Goal: Task Accomplishment & Management: Use online tool/utility

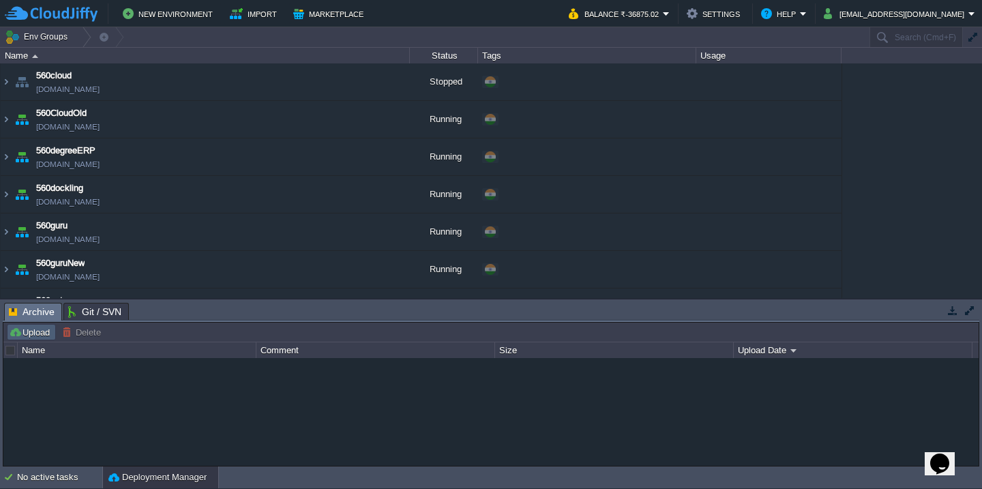
click at [22, 336] on button "Upload" at bounding box center [31, 332] width 45 height 12
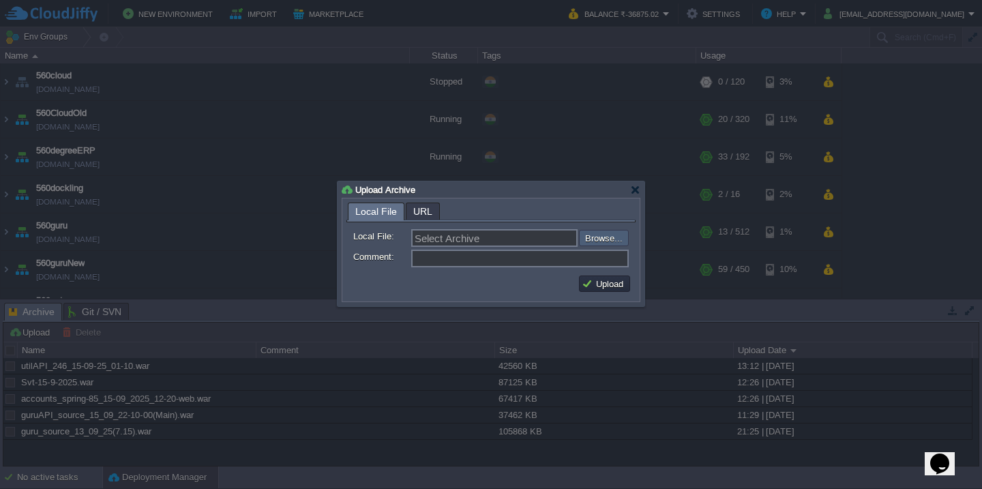
click at [600, 231] on input "file" at bounding box center [542, 238] width 173 height 16
type input "C:\fakepath\HRMSAPI_15-09-2025-15_15.war"
type input "HRMSAPI_15-09-2025-15_15.war"
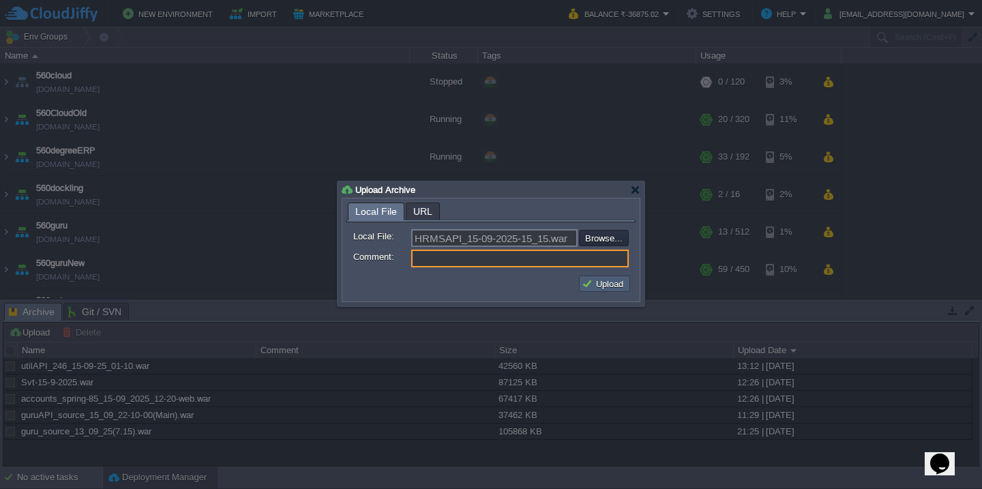
click at [608, 282] on button "Upload" at bounding box center [605, 284] width 46 height 12
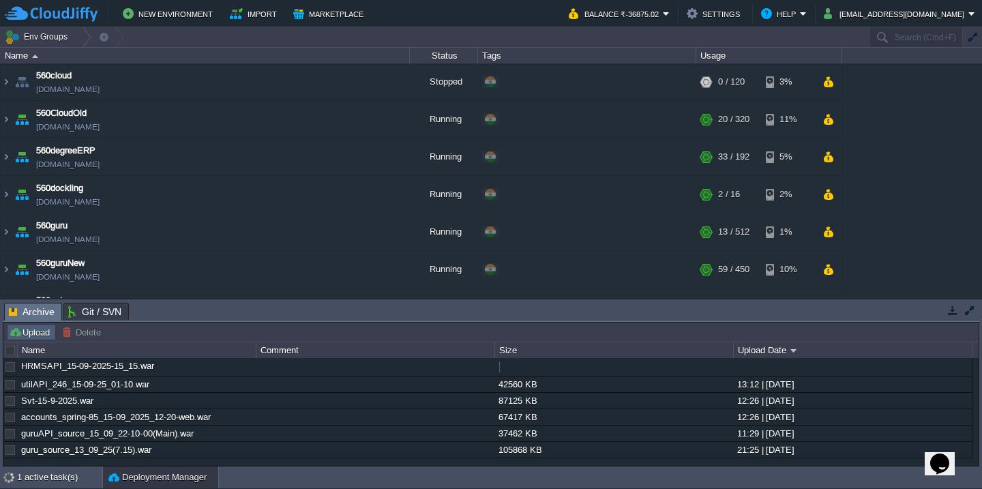
click at [20, 332] on button "Upload" at bounding box center [31, 332] width 45 height 12
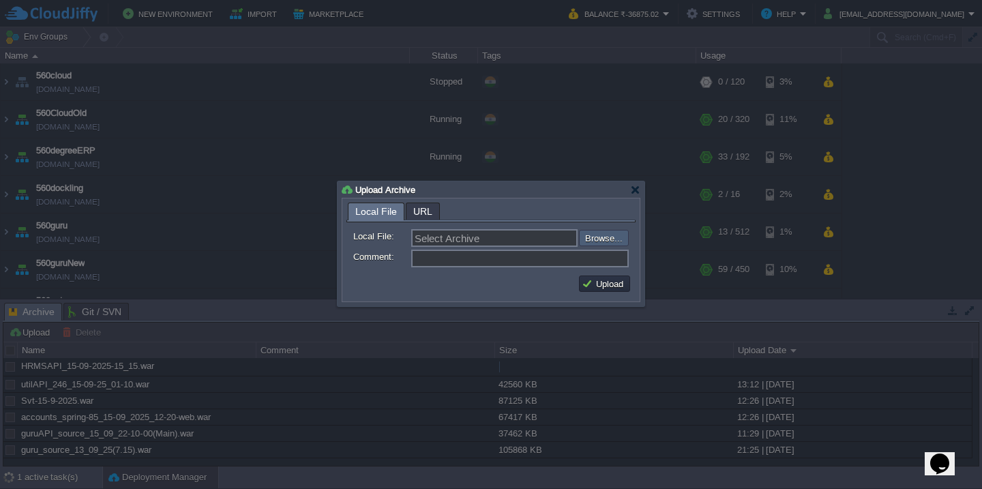
click at [620, 243] on input "file" at bounding box center [542, 238] width 173 height 16
type input "C:\fakepath\HRMS_15-09-2025-15_15.war"
type input "HRMS_15-09-2025-15_15.war"
click at [604, 279] on button "Upload" at bounding box center [605, 284] width 46 height 12
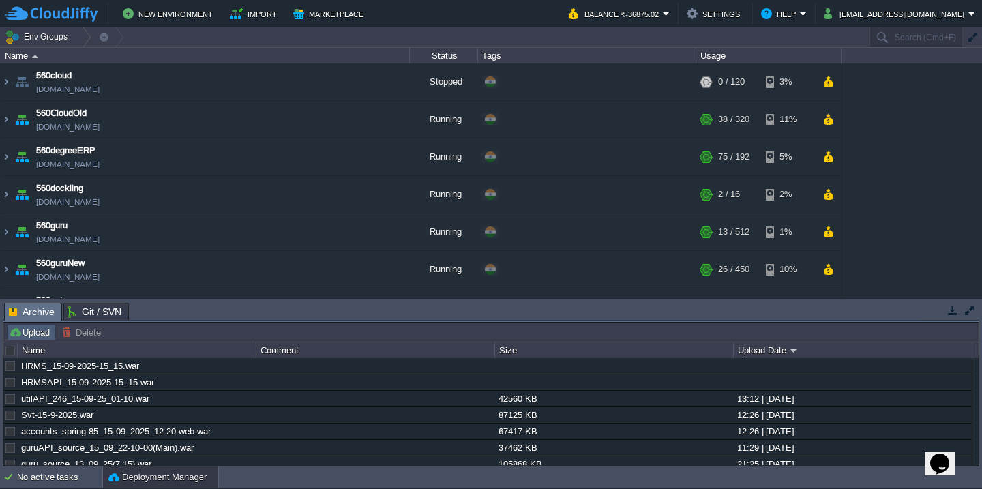
click at [38, 335] on button "Upload" at bounding box center [31, 332] width 45 height 12
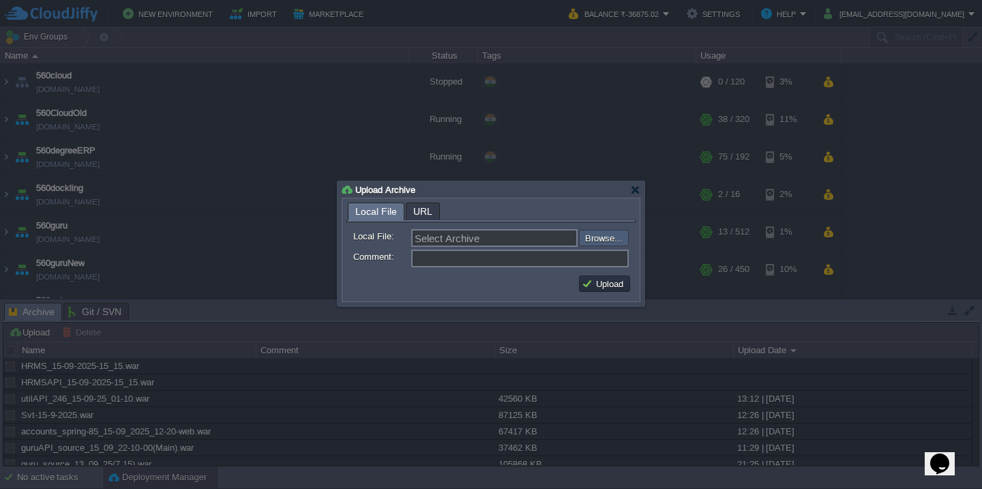
click at [595, 241] on input "file" at bounding box center [542, 238] width 173 height 16
type input "C:\fakepath\HRMS_15-09-2025-15_15.war"
type input "HRMS_15-09-2025-15_15.war"
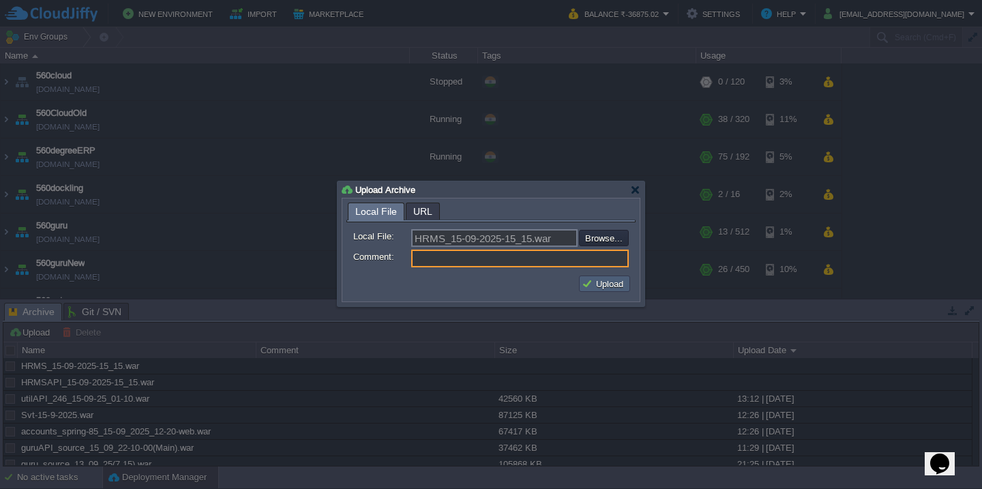
click at [594, 290] on button "Upload" at bounding box center [605, 284] width 46 height 12
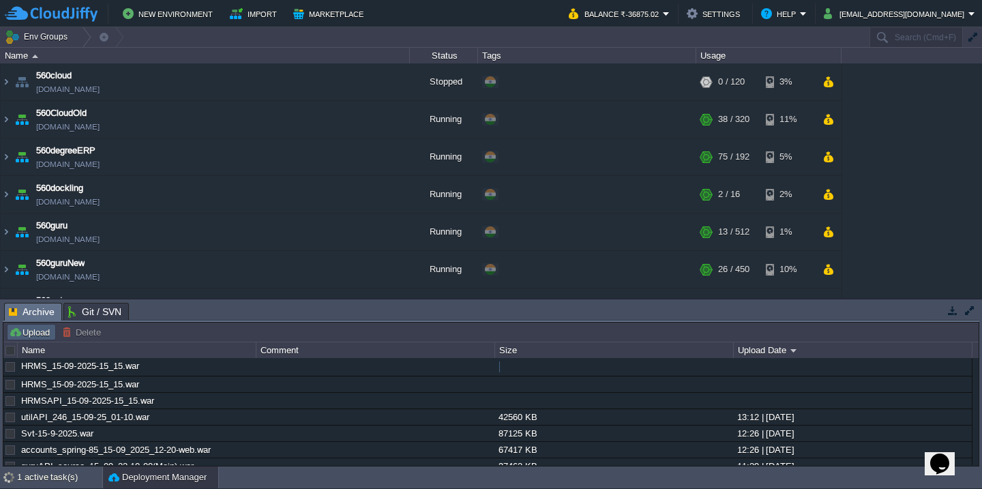
click at [19, 332] on button "Upload" at bounding box center [31, 332] width 45 height 12
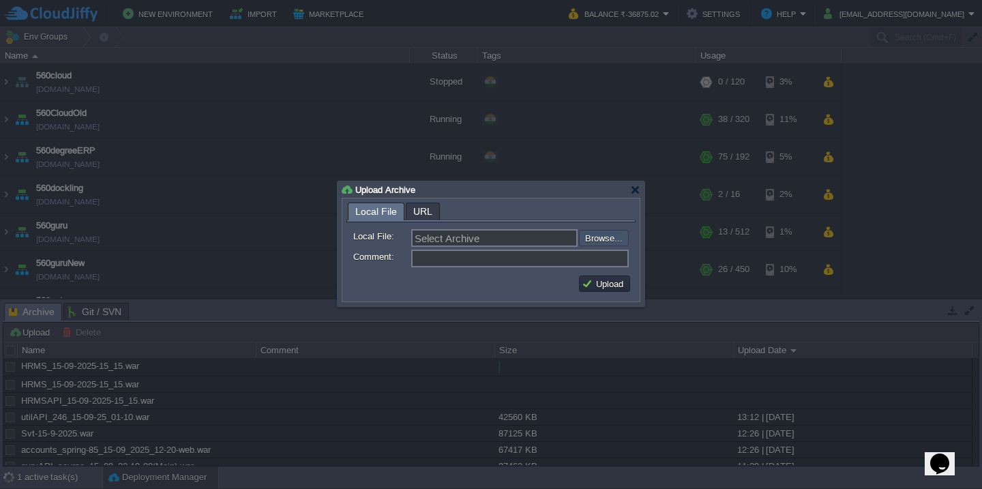
click at [605, 237] on input "file" at bounding box center [542, 238] width 173 height 16
type input "C:\fakepath\HRMSAPI_15-09-2025-15_15.war"
type input "HRMSAPI_15-09-2025-15_15.war"
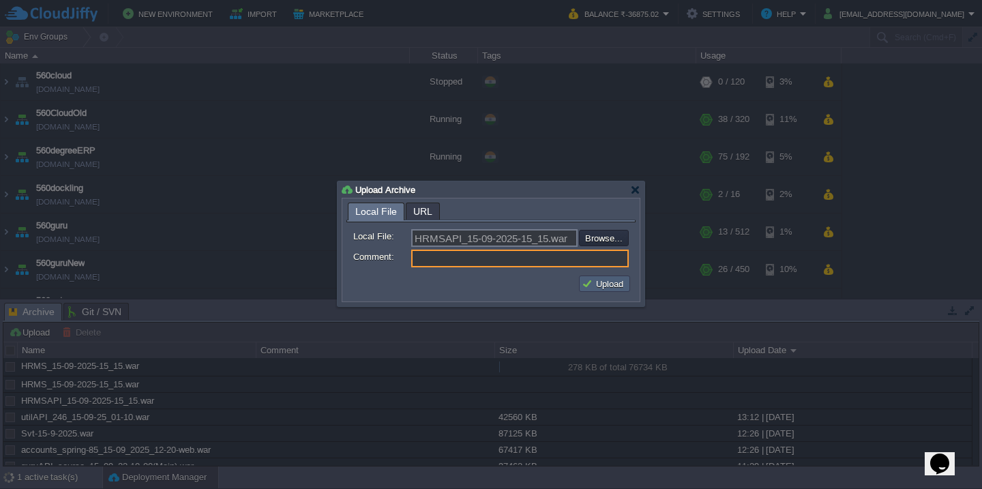
click at [615, 289] on button "Upload" at bounding box center [605, 284] width 46 height 12
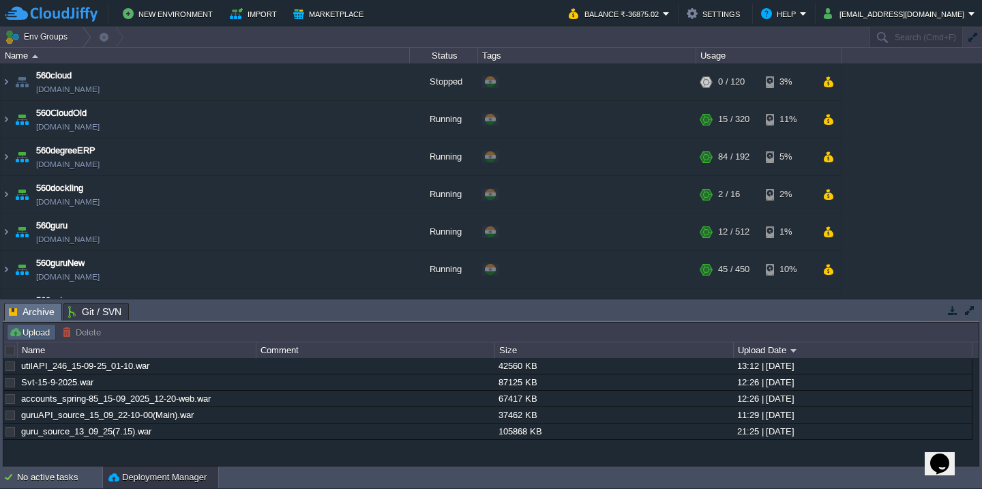
click at [38, 334] on button "Upload" at bounding box center [31, 332] width 45 height 12
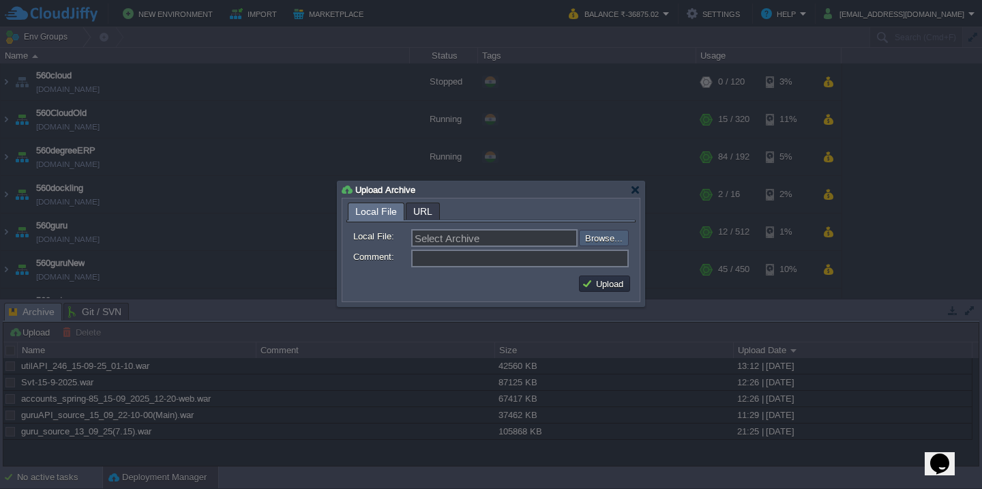
click at [602, 237] on input "file" at bounding box center [542, 238] width 173 height 16
type input "C:\fakepath\HRMS_15-09-2025-15_15.war"
type input "HRMS_15-09-2025-15_15.war"
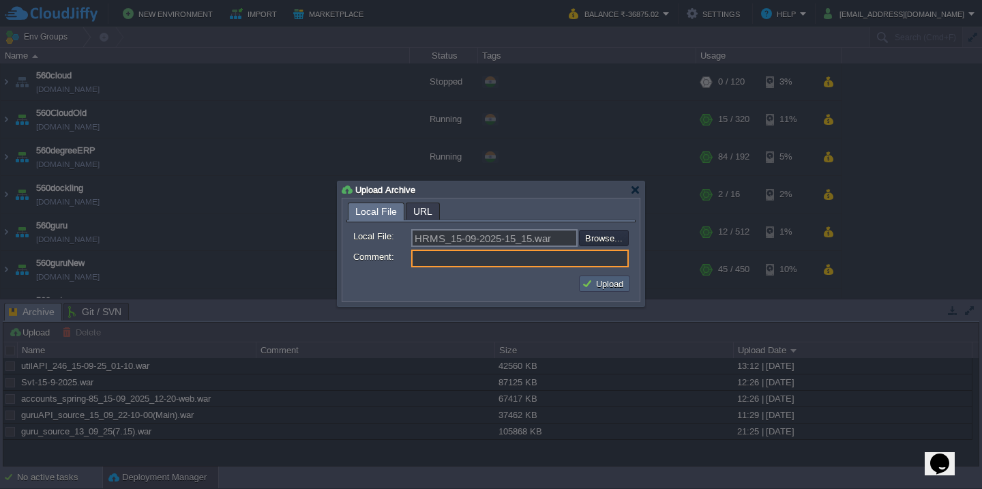
click at [600, 292] on td "Upload" at bounding box center [604, 284] width 51 height 16
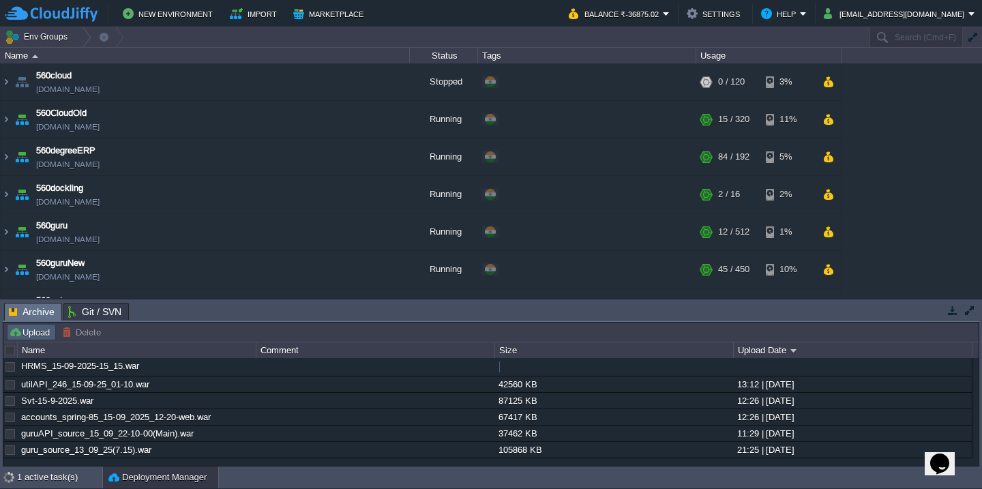
click at [27, 339] on td "Upload" at bounding box center [31, 332] width 49 height 16
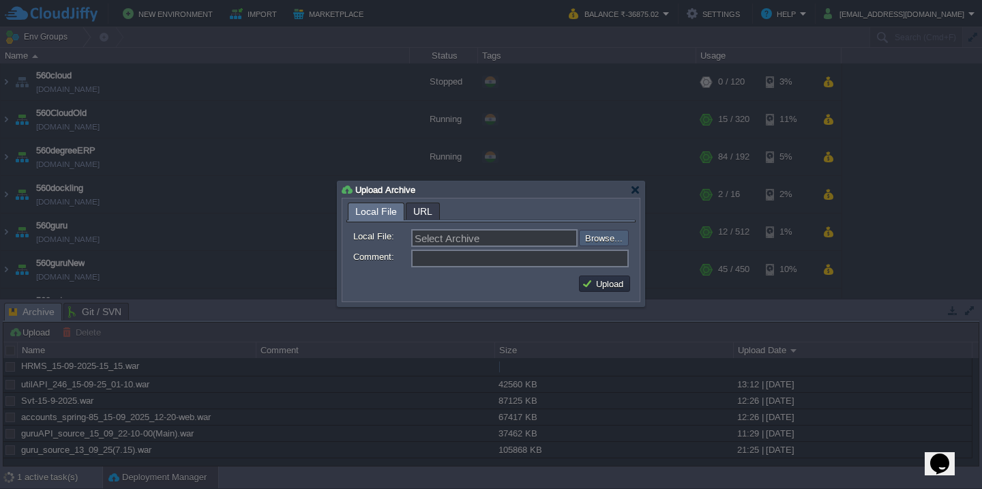
click at [598, 235] on input "file" at bounding box center [542, 238] width 173 height 16
type input "C:\fakepath\HRMSAPI_15-09-2025-15_15.war"
type input "HRMSAPI_15-09-2025-15_15.war"
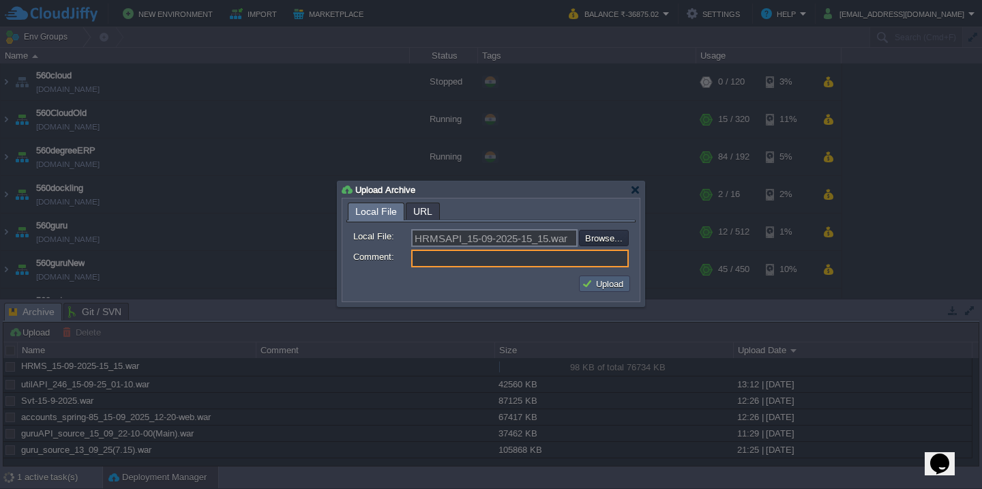
click at [605, 283] on button "Upload" at bounding box center [605, 284] width 46 height 12
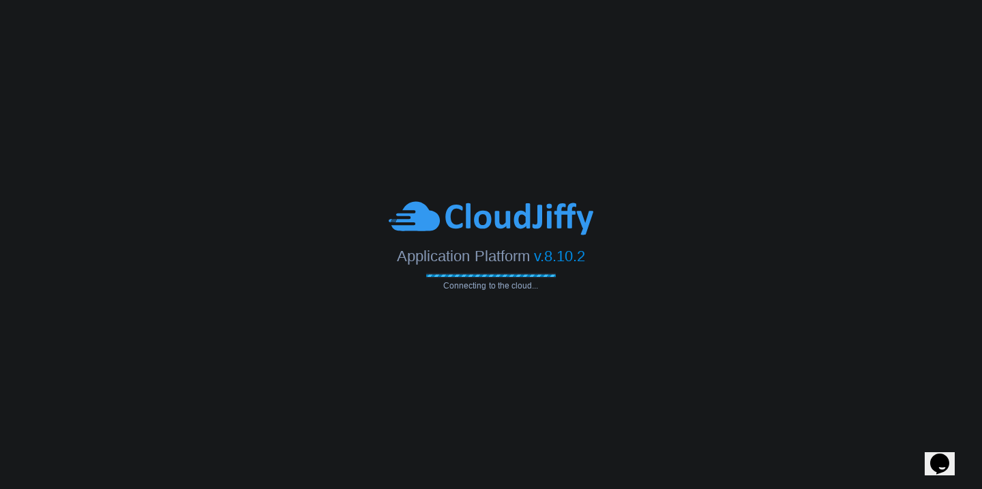
click at [484, 199] on img at bounding box center [491, 218] width 205 height 38
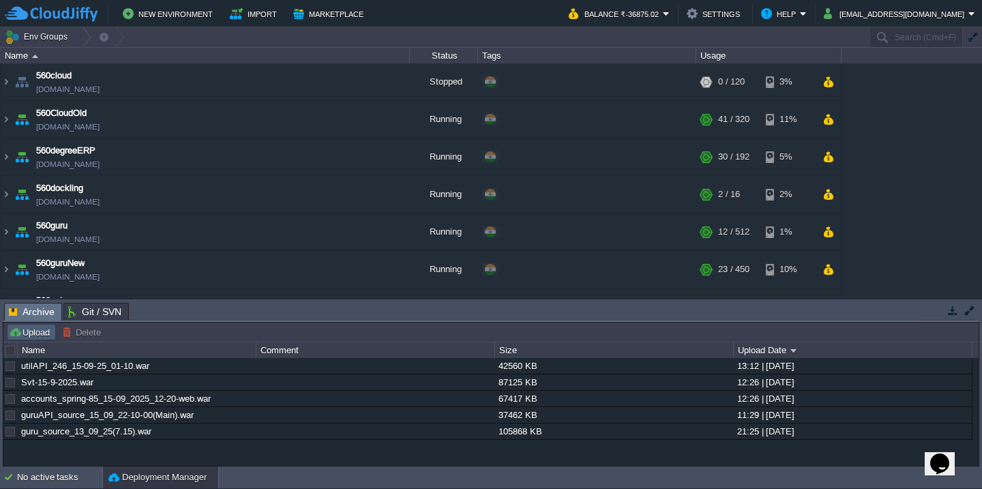
click at [38, 334] on button "Upload" at bounding box center [31, 332] width 45 height 12
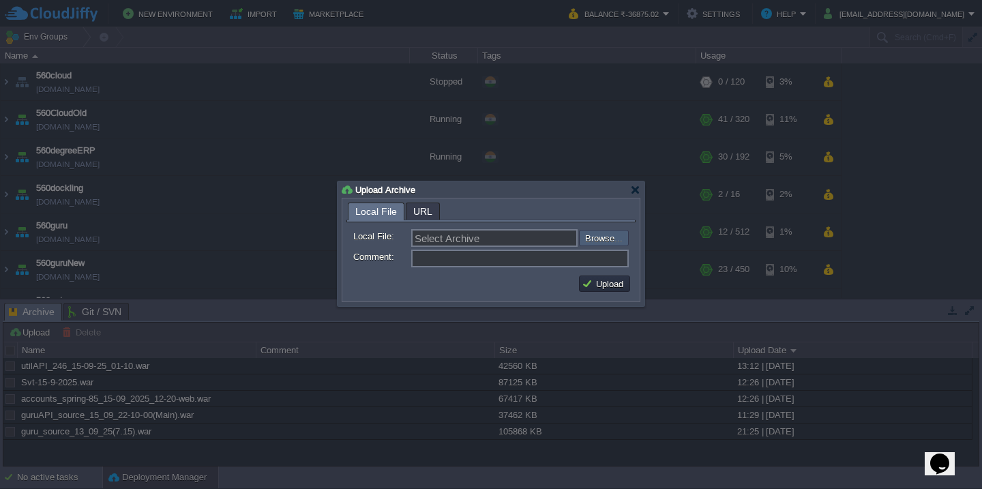
click at [611, 234] on input "file" at bounding box center [542, 238] width 173 height 16
type input "C:\fakepath\HRMS_15-09-2025-15_15.war"
type input "HRMS_15-09-2025-15_15.war"
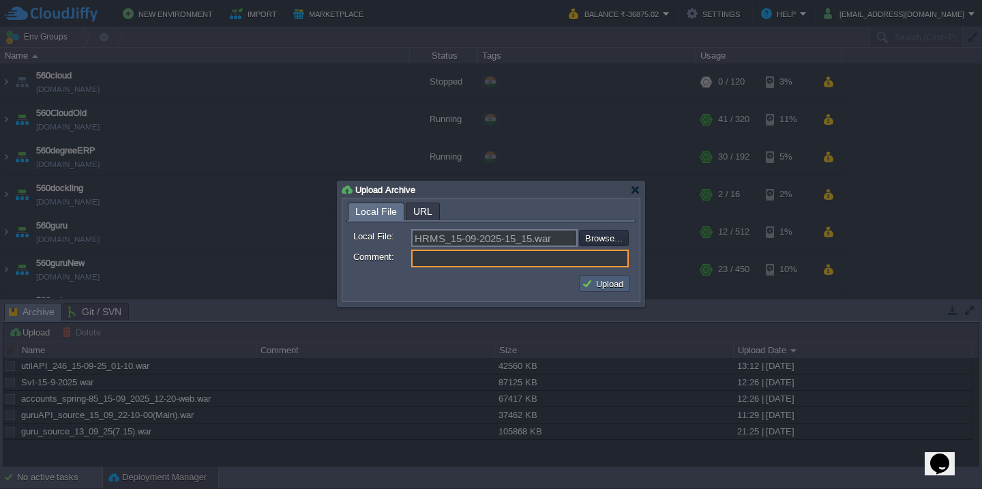
click at [594, 283] on button "Upload" at bounding box center [605, 284] width 46 height 12
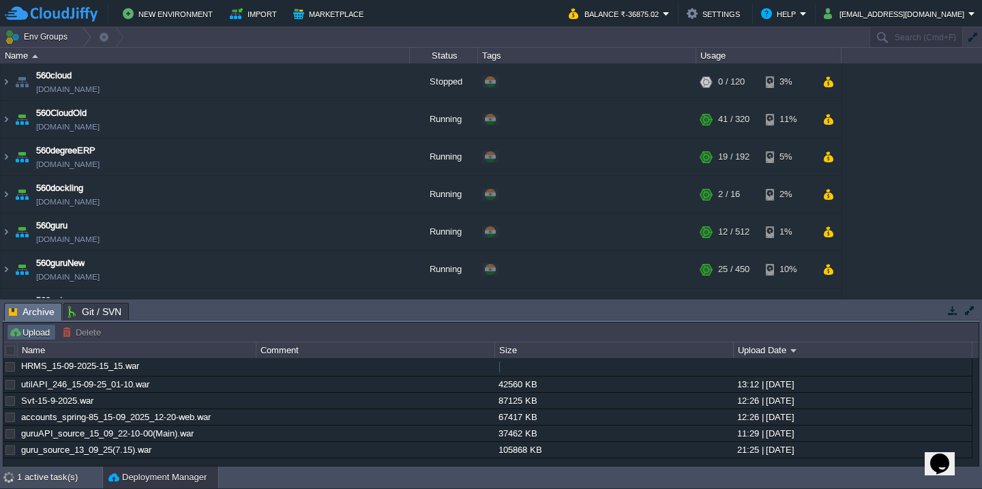
click at [18, 330] on button "Upload" at bounding box center [31, 332] width 45 height 12
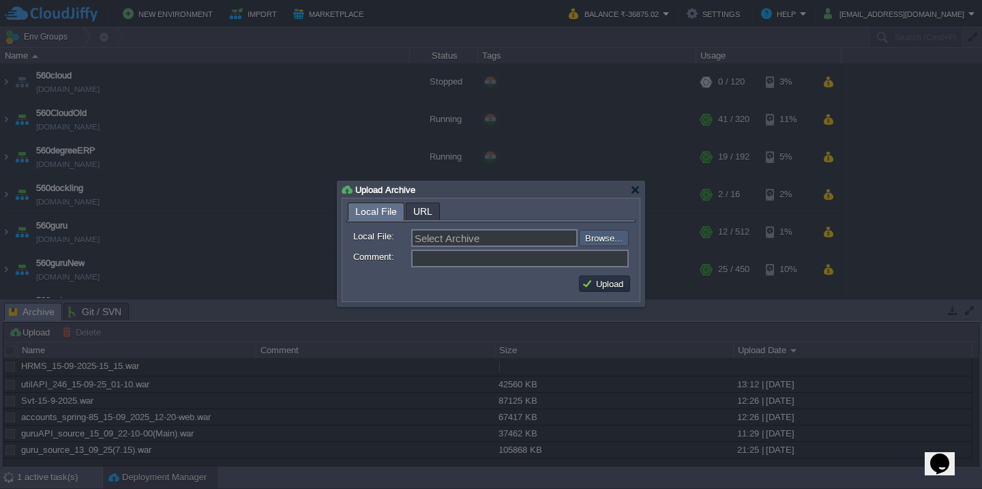
click at [594, 243] on input "file" at bounding box center [542, 238] width 173 height 16
type input "C:\fakepath\HRMSAPI_15-09-2025-15_15.war"
type input "HRMSAPI_15-09-2025-15_15.war"
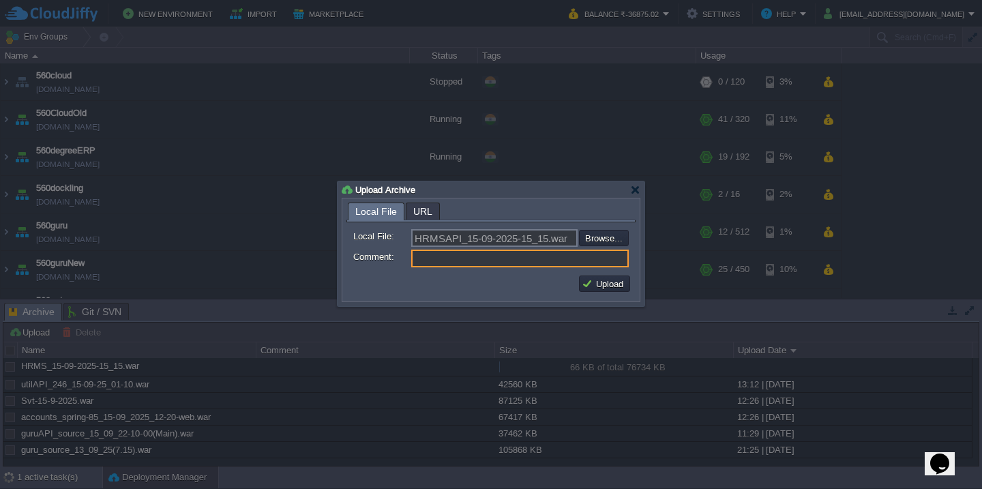
click at [592, 297] on div "Upload" at bounding box center [491, 283] width 289 height 27
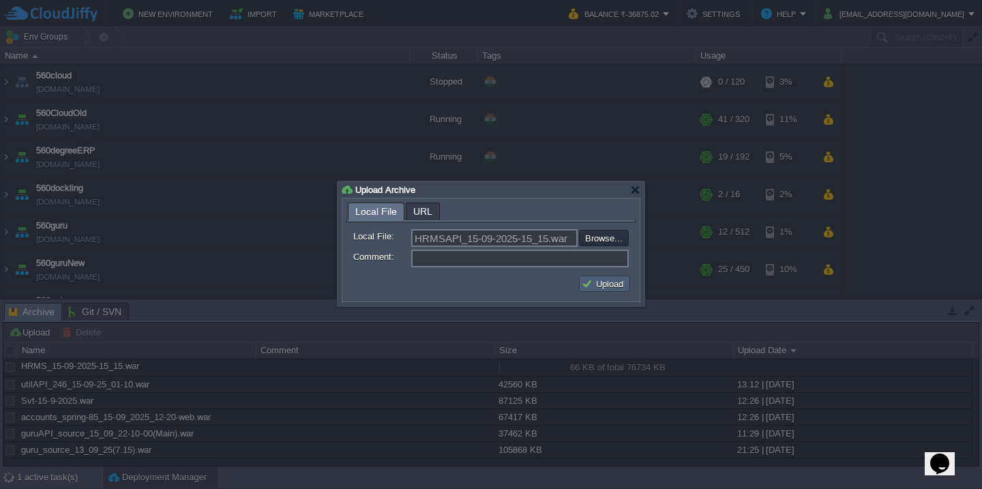
click at [606, 288] on button "Upload" at bounding box center [605, 284] width 46 height 12
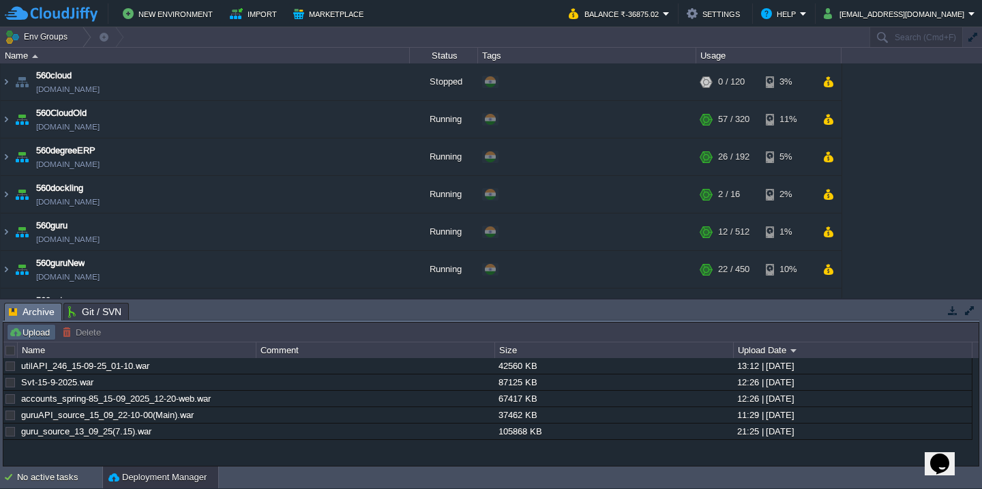
click at [31, 334] on button "Upload" at bounding box center [31, 332] width 45 height 12
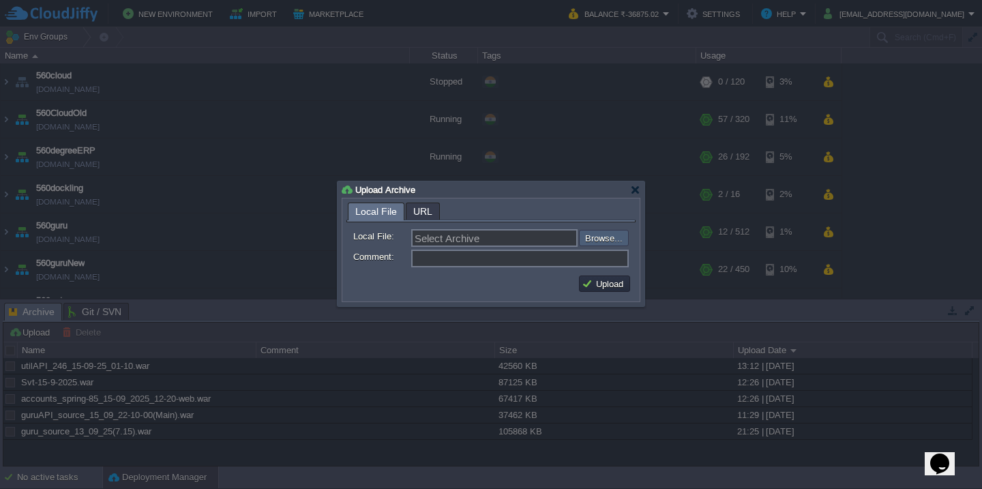
click at [600, 237] on input "file" at bounding box center [542, 238] width 173 height 16
type input "C:\fakepath\HRMS_15-09-2025-15_15.war"
type input "HRMS_15-09-2025-15_15.war"
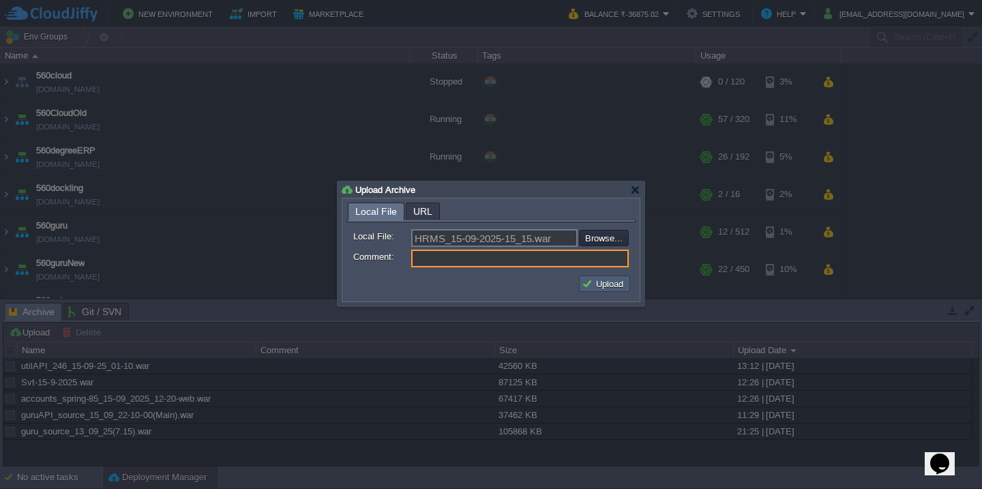
click at [603, 284] on button "Upload" at bounding box center [605, 284] width 46 height 12
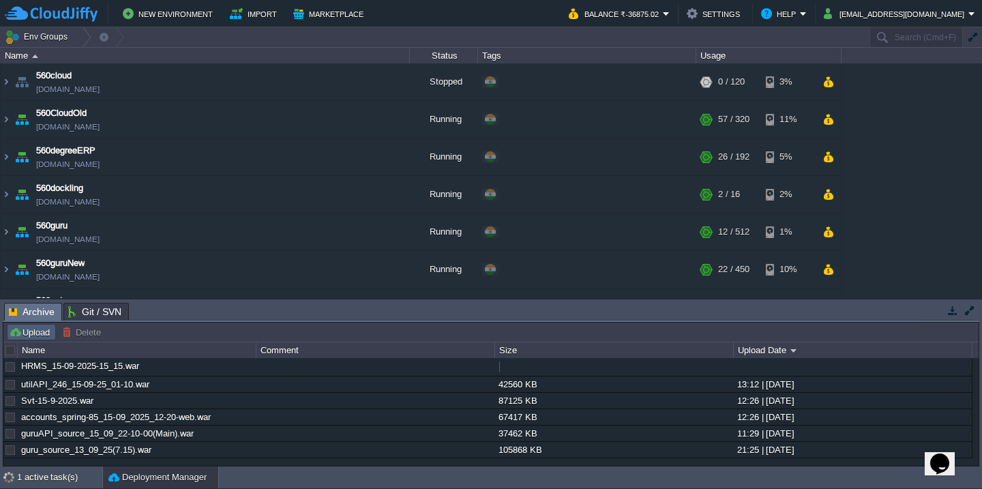
click at [20, 329] on button "Upload" at bounding box center [31, 332] width 45 height 12
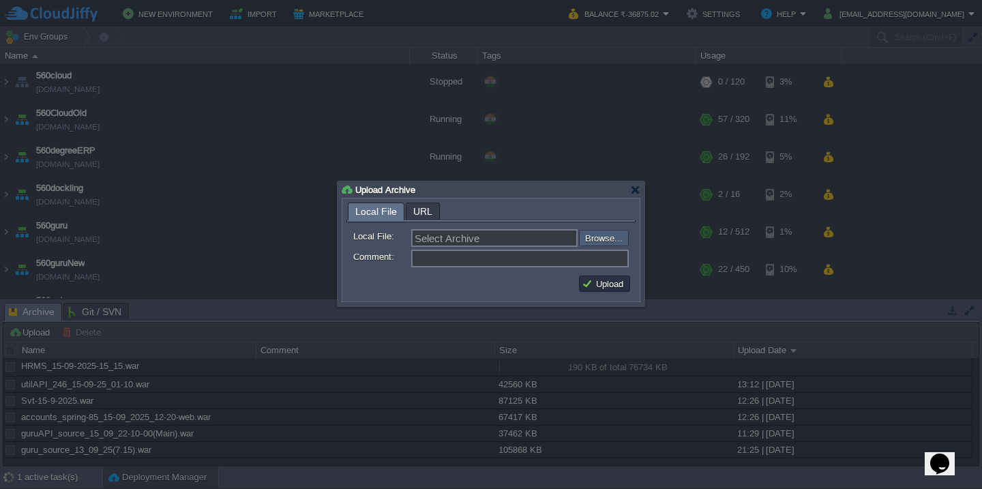
click at [603, 236] on input "file" at bounding box center [542, 238] width 173 height 16
type input "C:\fakepath\HRMSAPI_15-09-2025-15_15.war"
type input "HRMSAPI_15-09-2025-15_15.war"
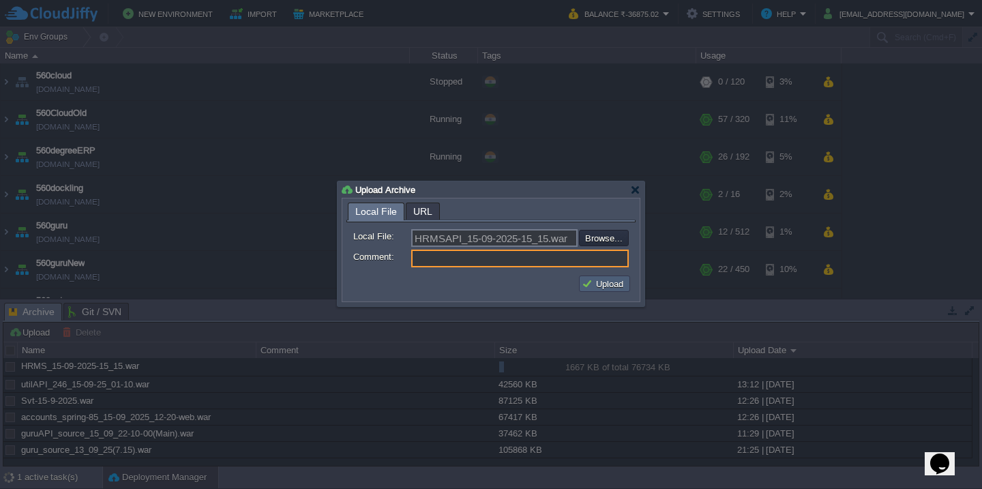
click at [597, 284] on button "Upload" at bounding box center [605, 284] width 46 height 12
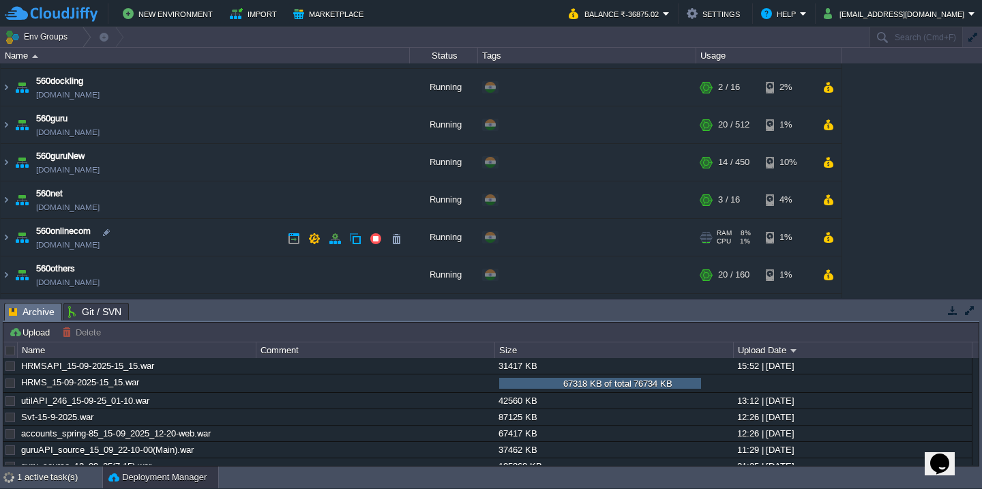
scroll to position [194, 0]
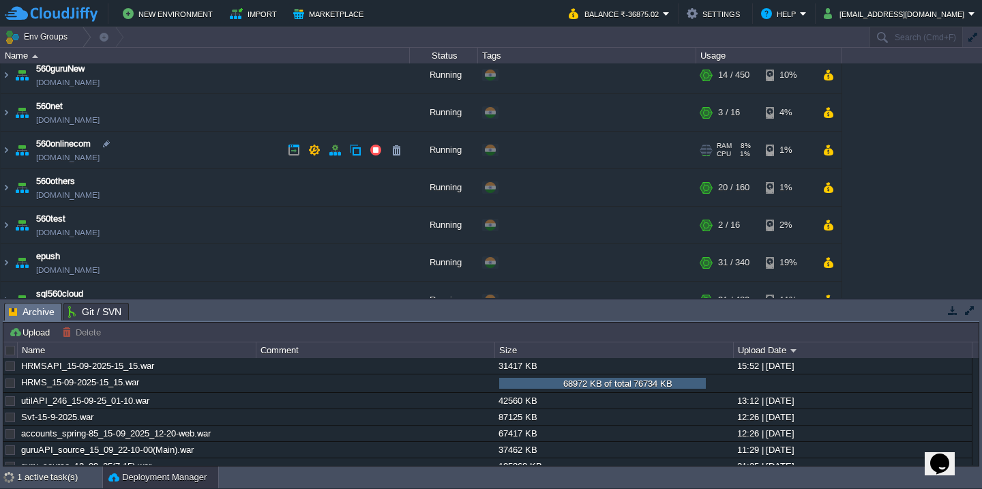
click at [207, 151] on td "560onlinecom [DOMAIN_NAME]" at bounding box center [205, 151] width 409 height 38
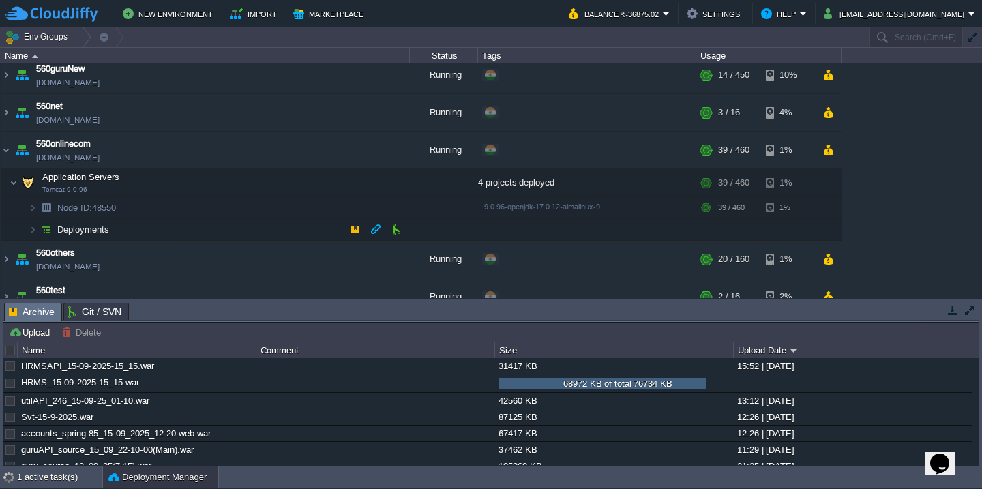
click at [174, 230] on td "Deployments" at bounding box center [205, 230] width 409 height 22
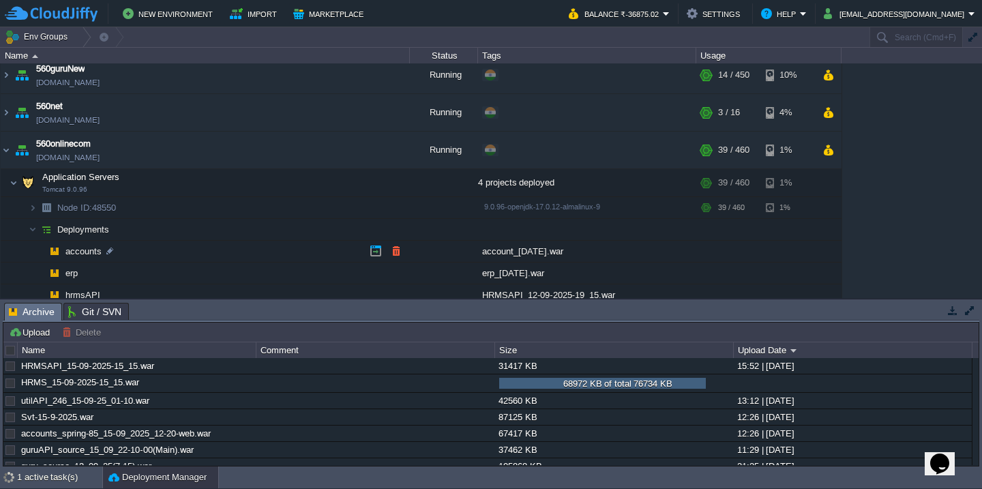
scroll to position [291, 0]
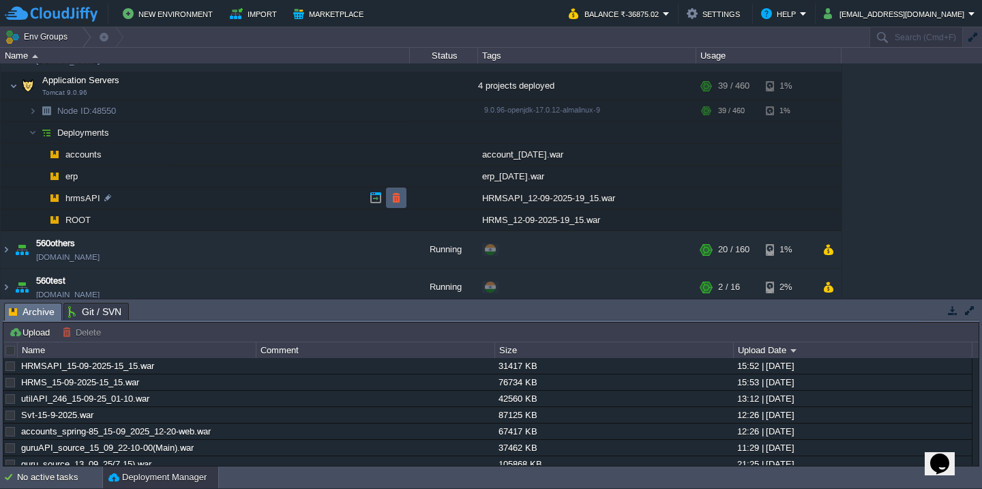
click at [403, 201] on td at bounding box center [396, 198] width 20 height 20
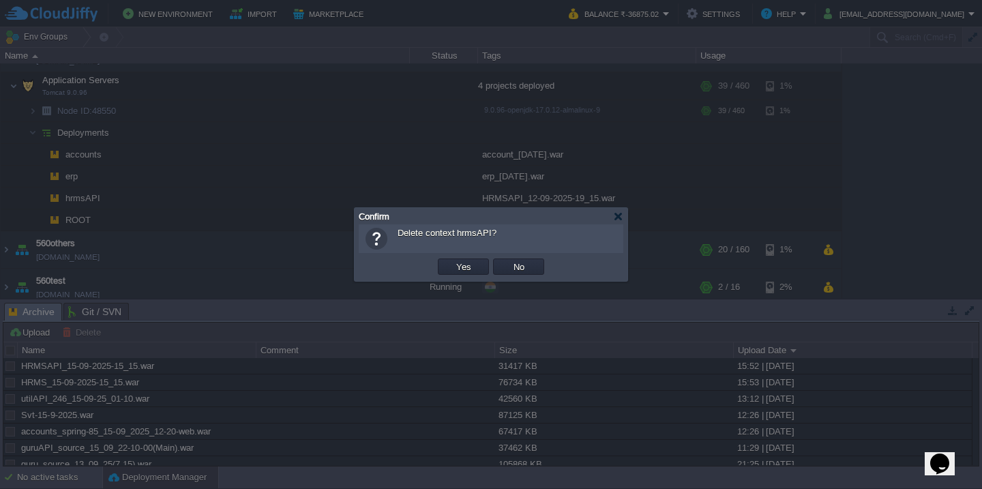
click at [452, 261] on button "Yes" at bounding box center [463, 267] width 23 height 12
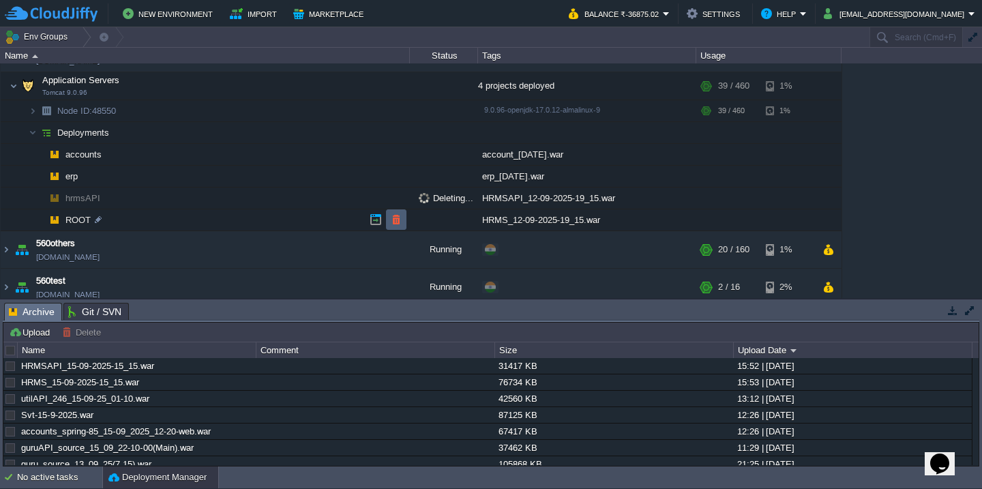
click at [394, 220] on button "button" at bounding box center [396, 220] width 12 height 12
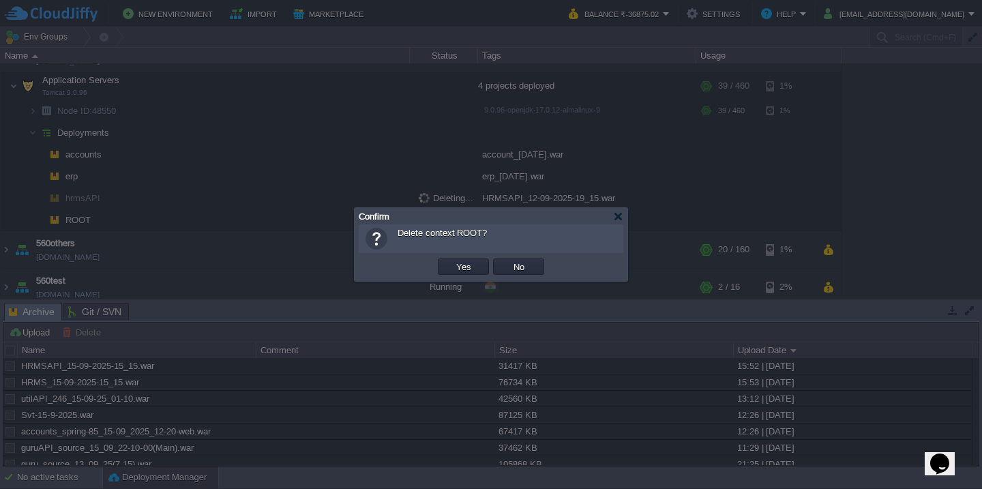
click at [452, 261] on button "Yes" at bounding box center [463, 267] width 23 height 12
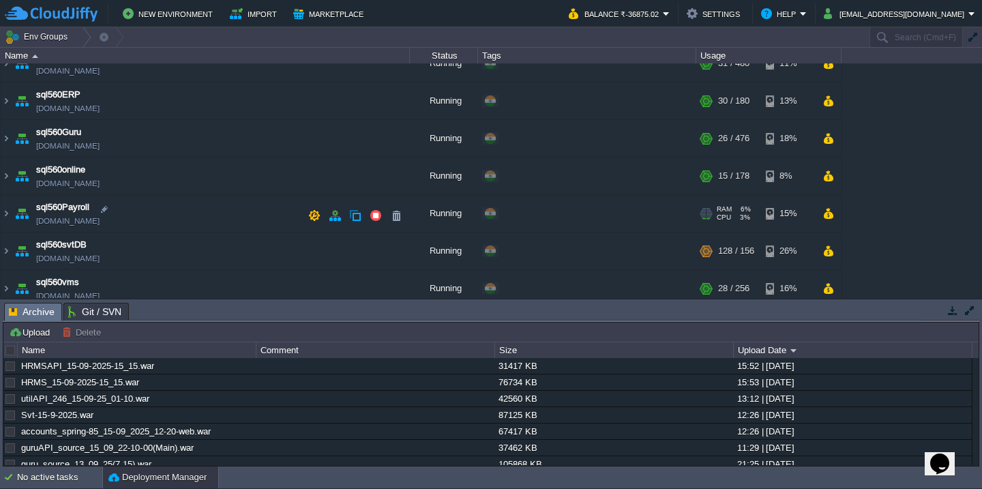
scroll to position [607, 0]
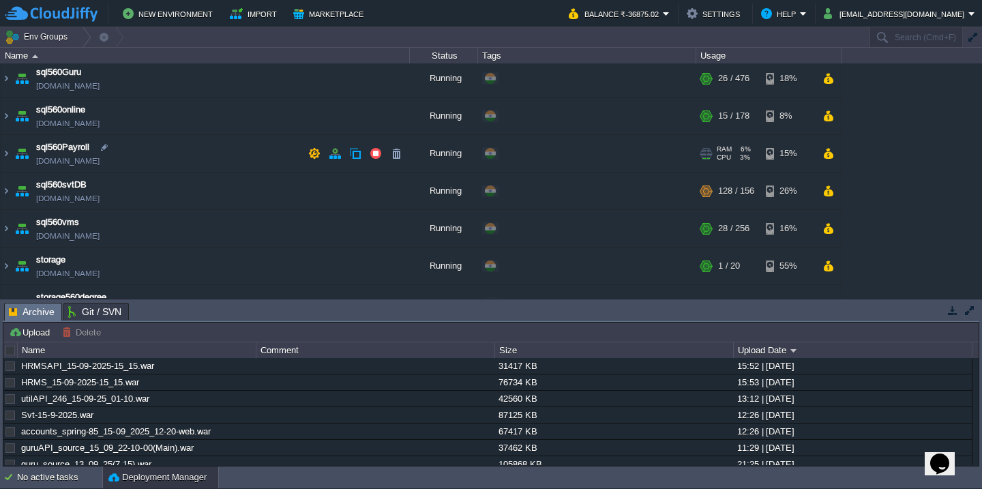
click at [201, 147] on td "sql560Payroll [DOMAIN_NAME]" at bounding box center [205, 154] width 409 height 38
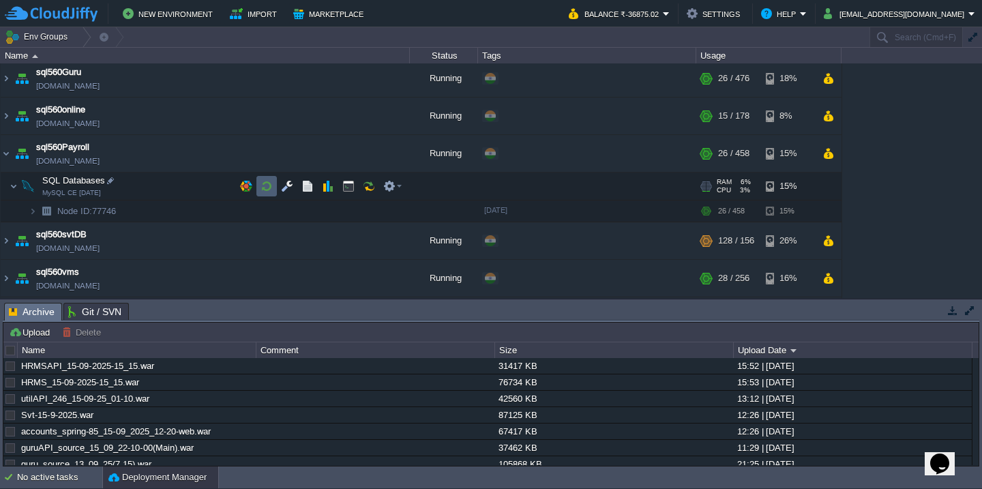
click at [266, 190] on button "button" at bounding box center [267, 186] width 12 height 12
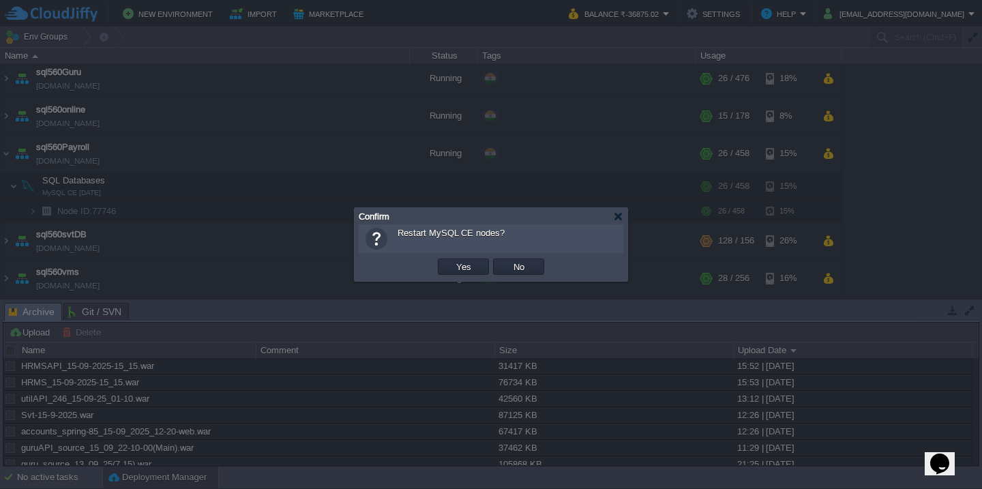
click at [452, 261] on button "Yes" at bounding box center [463, 267] width 23 height 12
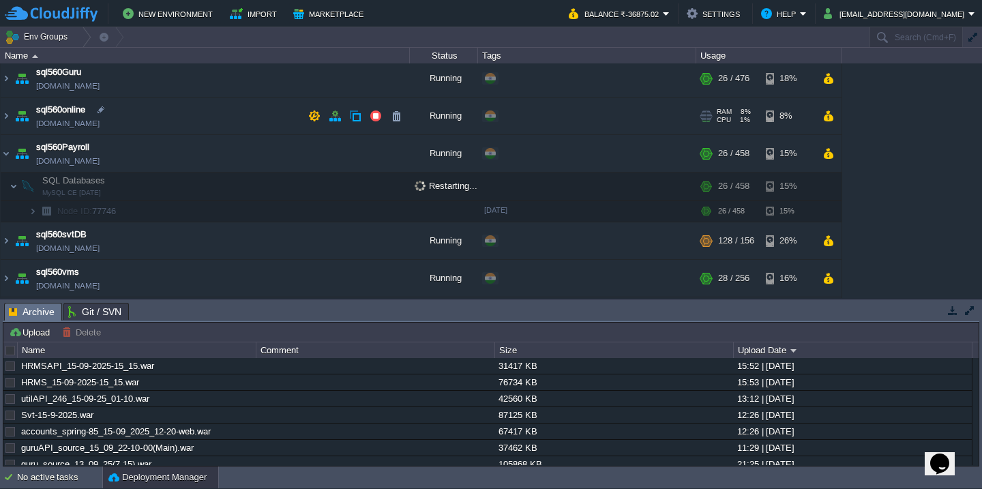
click at [181, 119] on td "sql560online [DOMAIN_NAME]" at bounding box center [205, 117] width 409 height 38
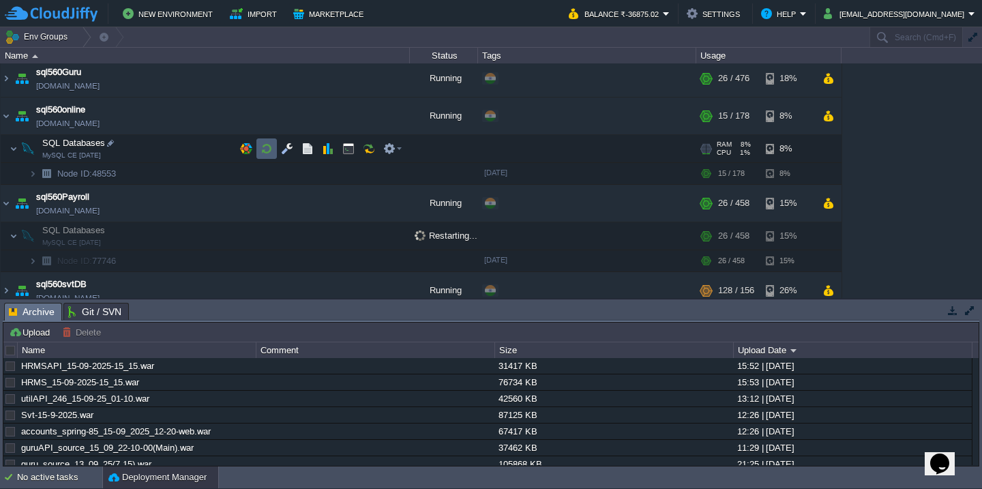
click at [263, 147] on button "button" at bounding box center [267, 149] width 12 height 12
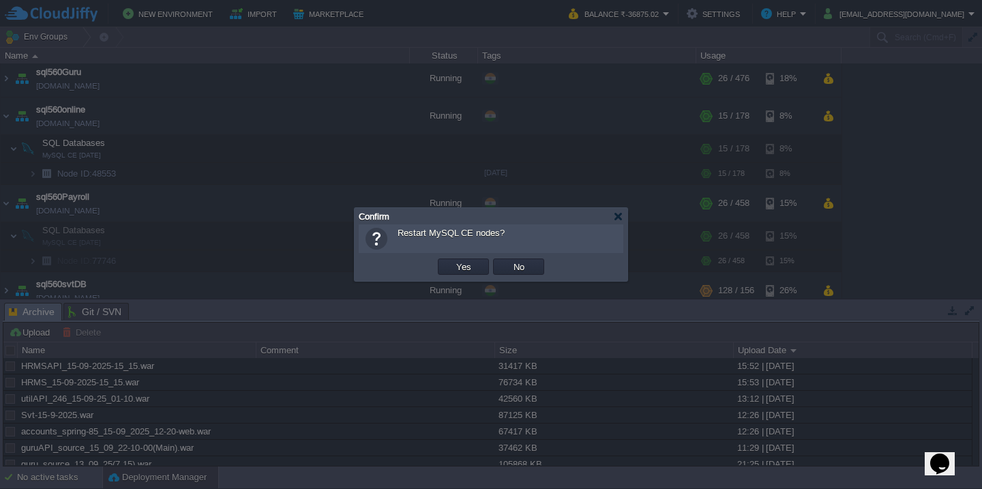
click at [452, 261] on button "Yes" at bounding box center [463, 267] width 23 height 12
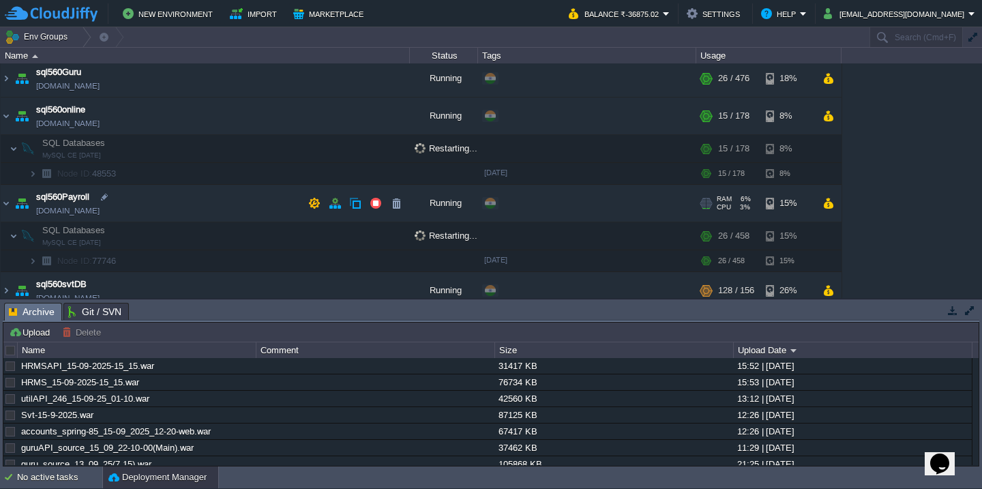
scroll to position [684, 0]
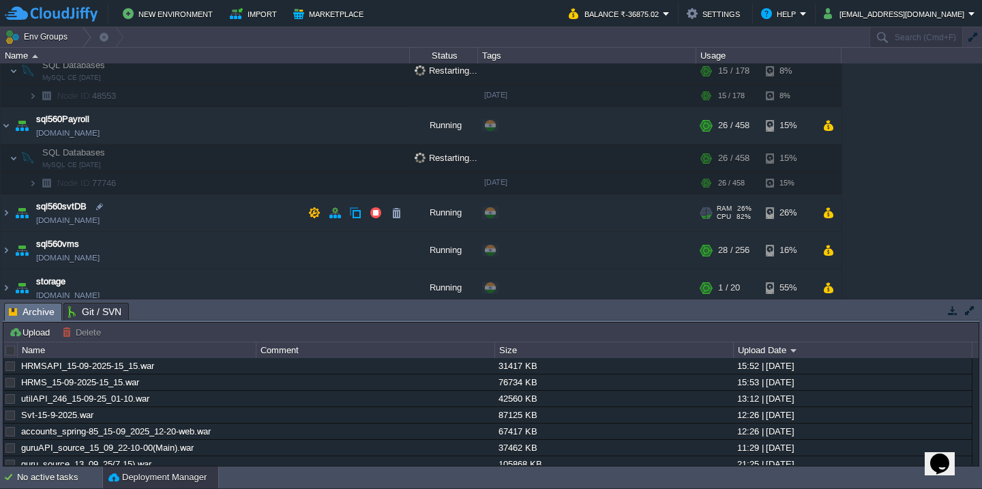
click at [212, 205] on td "sql560svtDB [DOMAIN_NAME]" at bounding box center [205, 213] width 409 height 38
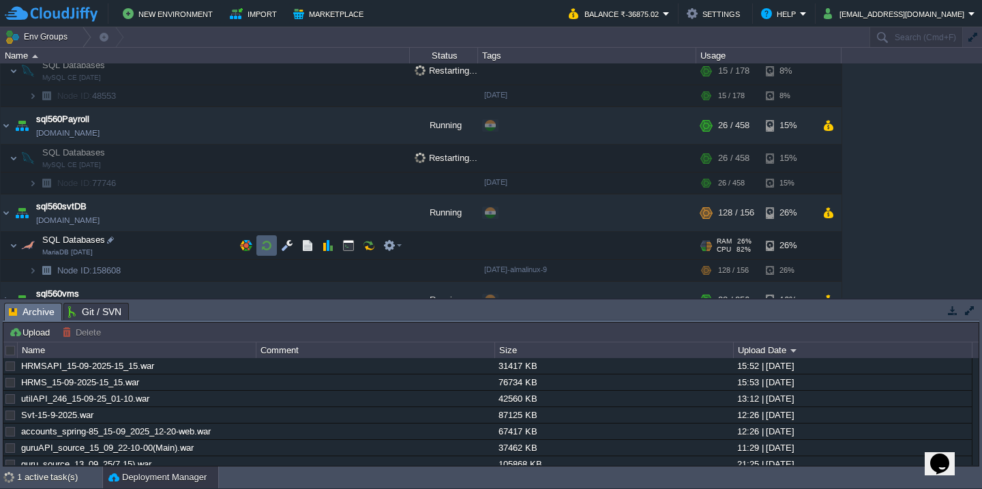
click at [265, 247] on button "button" at bounding box center [267, 245] width 12 height 12
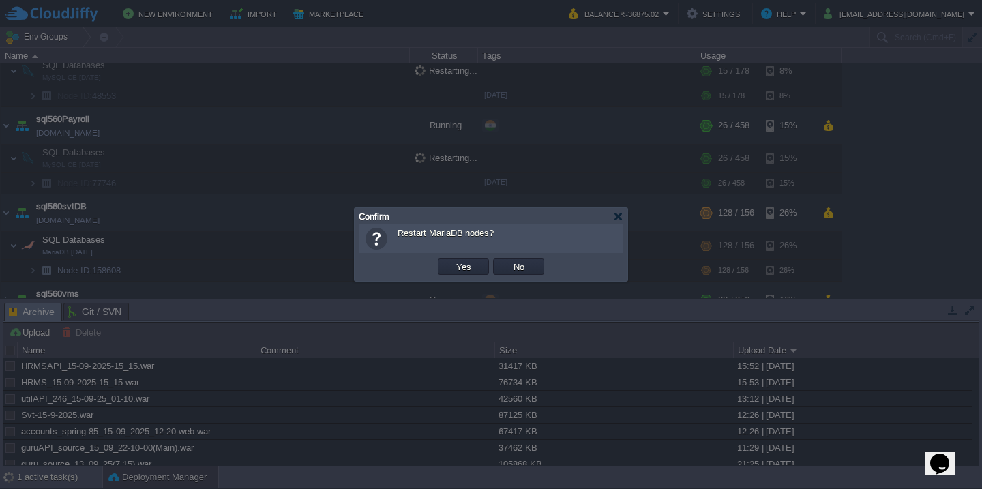
click at [452, 261] on button "Yes" at bounding box center [463, 267] width 23 height 12
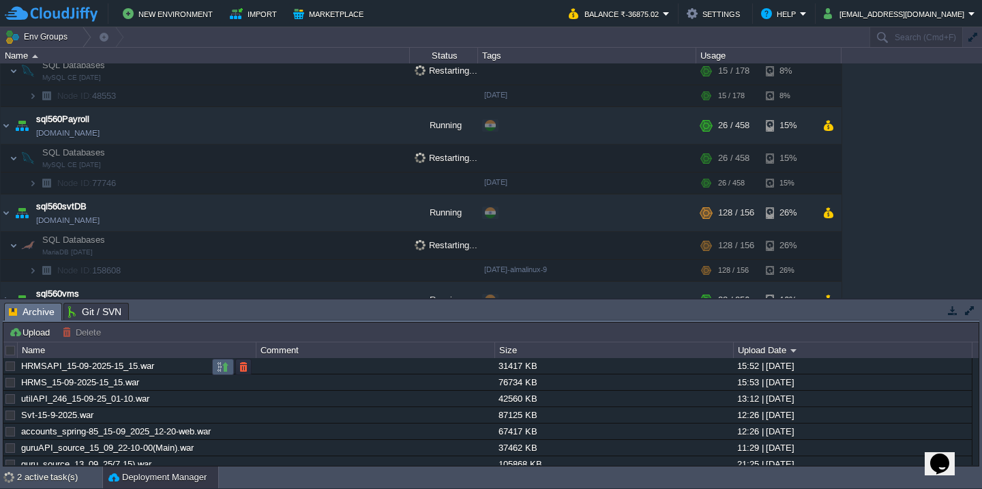
click at [226, 372] on button "button" at bounding box center [223, 367] width 12 height 12
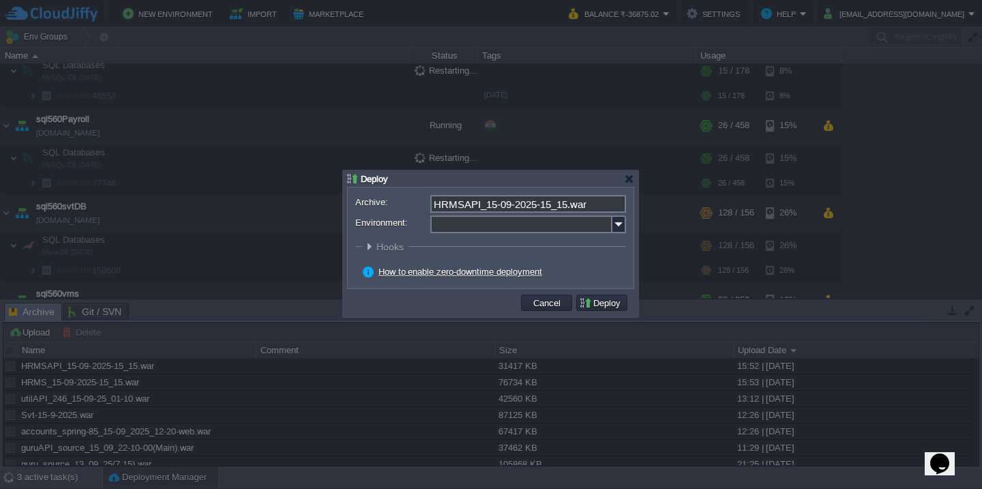
click at [519, 223] on input "Environment:" at bounding box center [522, 225] width 182 height 18
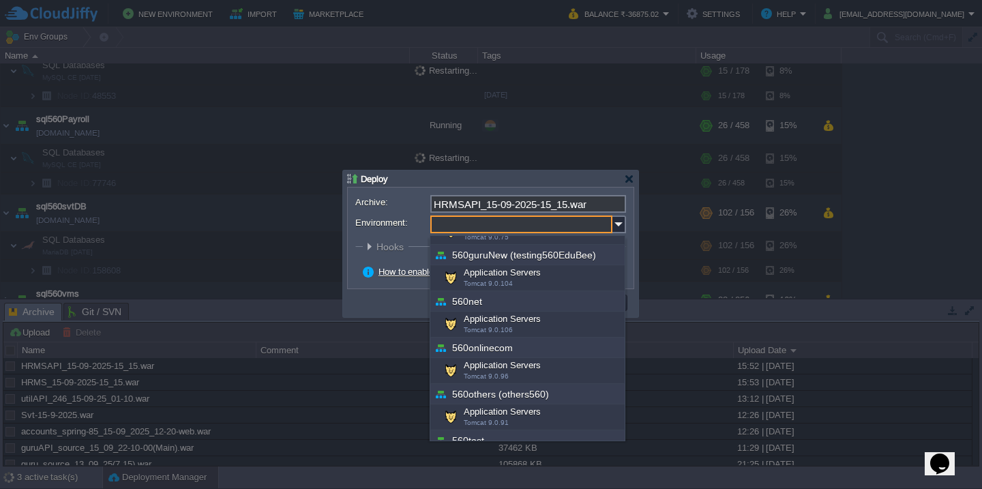
scroll to position [192, 0]
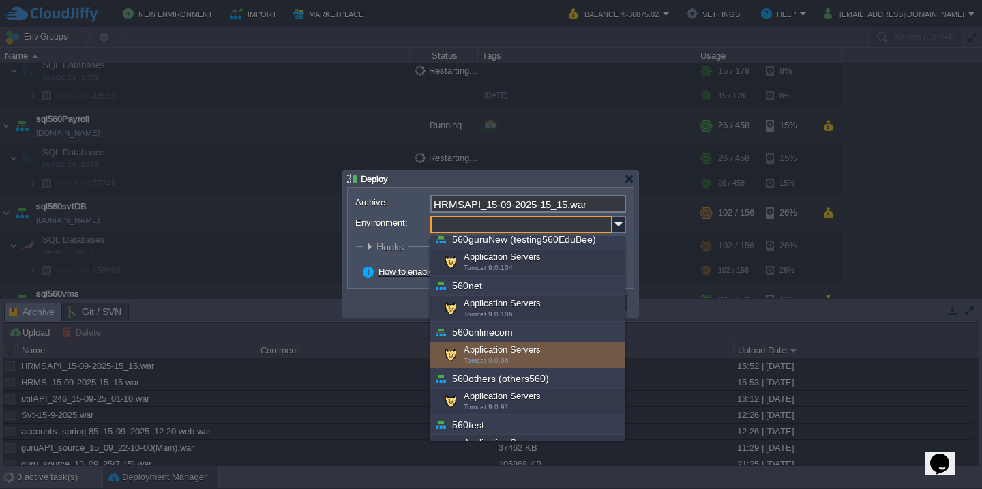
click at [500, 349] on div "Application Servers Tomcat 9.0.96" at bounding box center [528, 356] width 194 height 26
type input "Application Servers (560onlinecom)"
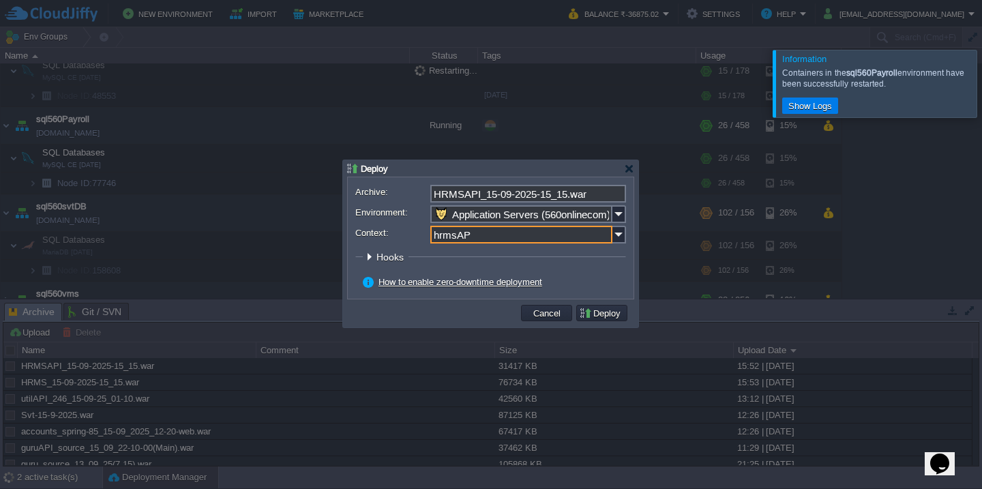
type input "hrmsAPI"
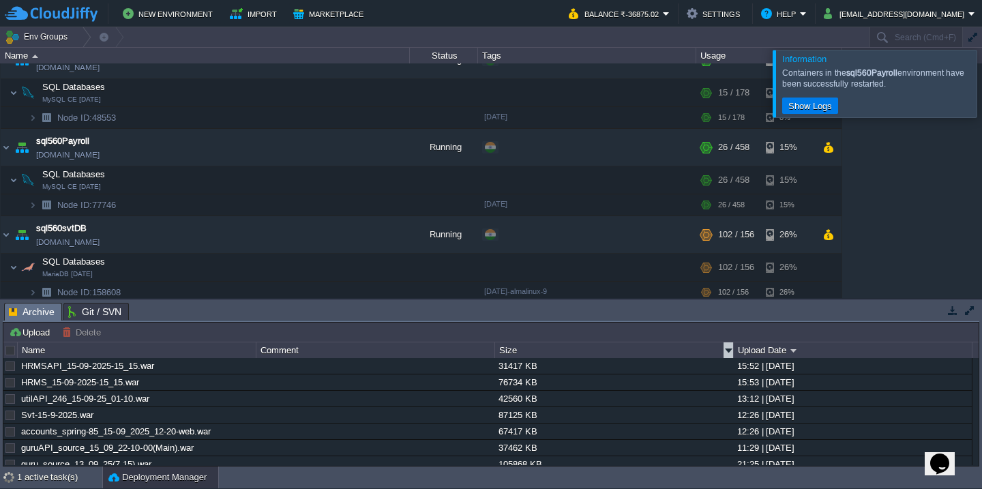
scroll to position [479, 0]
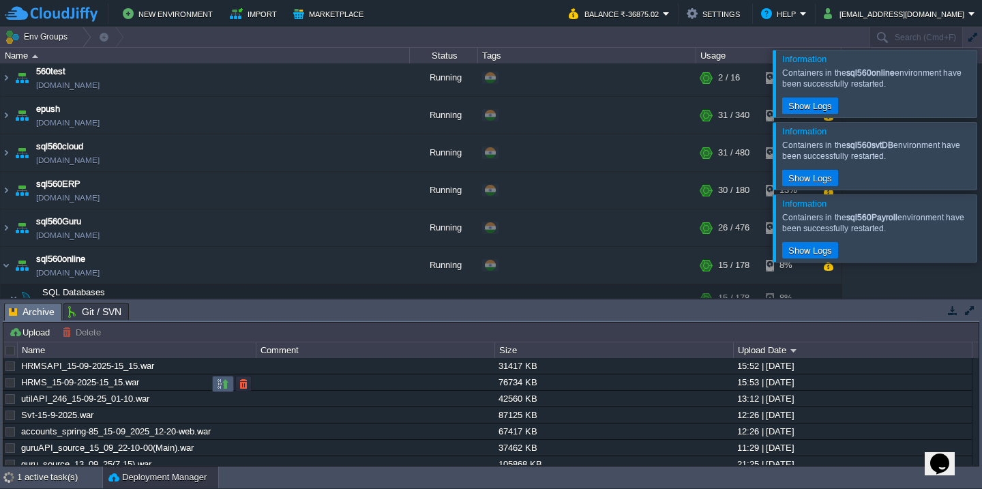
click at [218, 386] on button "button" at bounding box center [223, 384] width 12 height 12
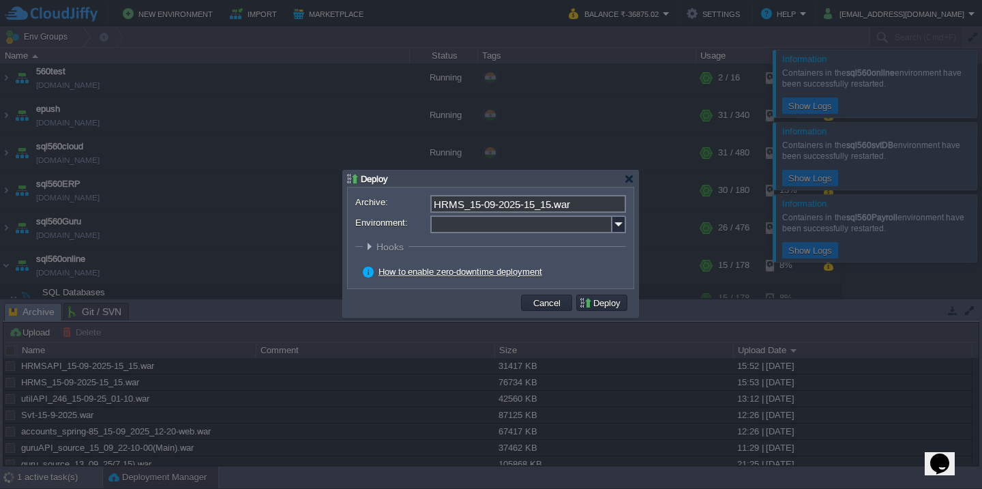
click at [517, 221] on input "Environment:" at bounding box center [522, 225] width 182 height 18
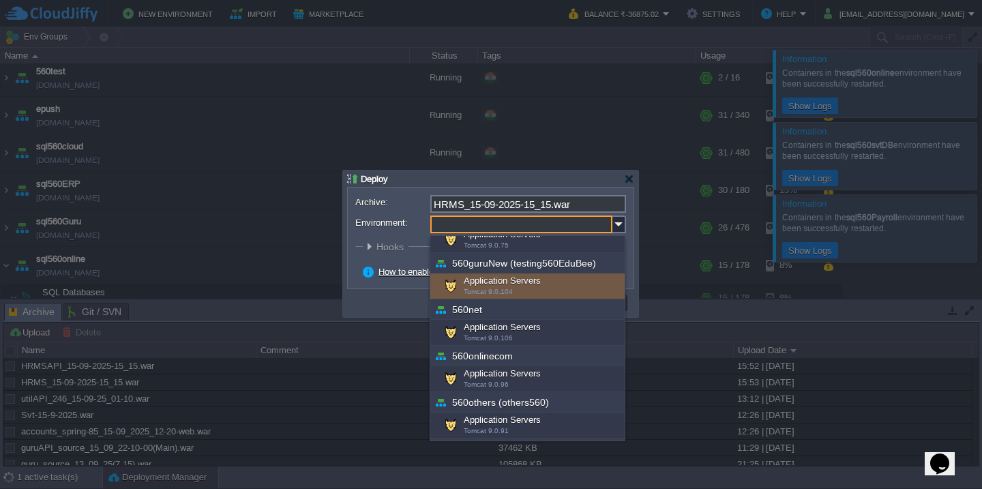
scroll to position [175, 0]
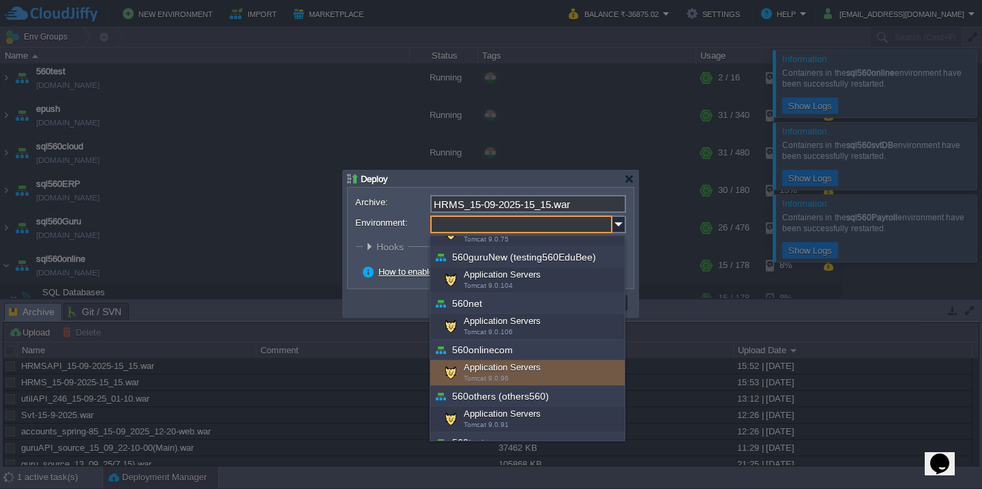
click at [486, 379] on span "Tomcat 9.0.96" at bounding box center [486, 379] width 45 height 8
type input "Application Servers (560onlinecom)"
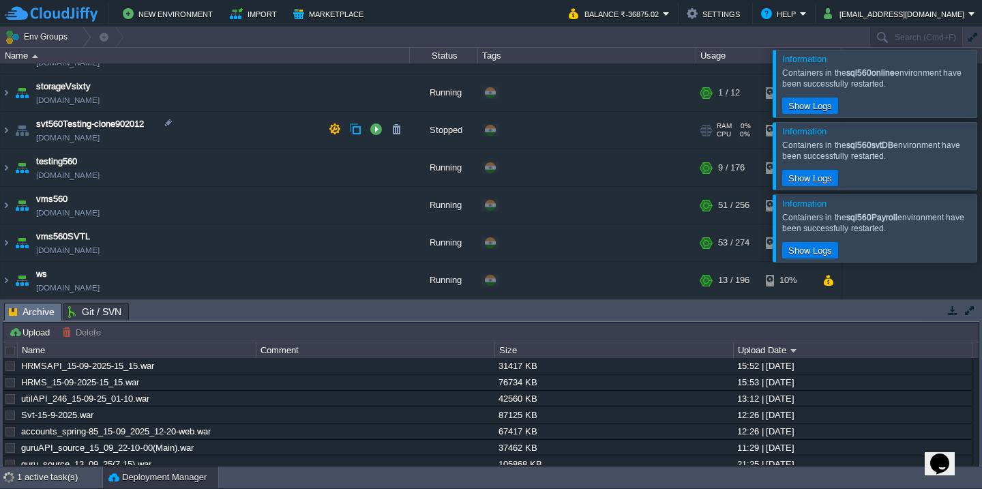
scroll to position [1081, 0]
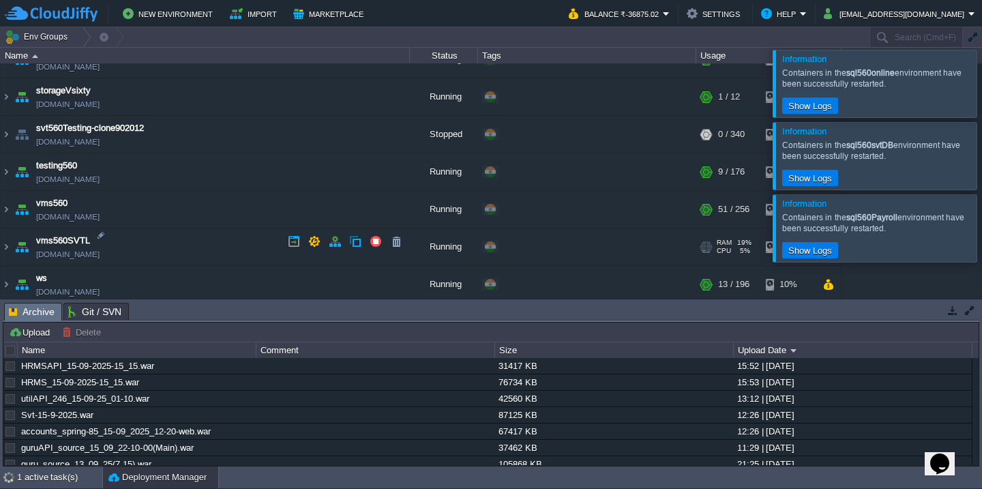
click at [233, 253] on td "vms560SVTL [DOMAIN_NAME]" at bounding box center [205, 248] width 409 height 38
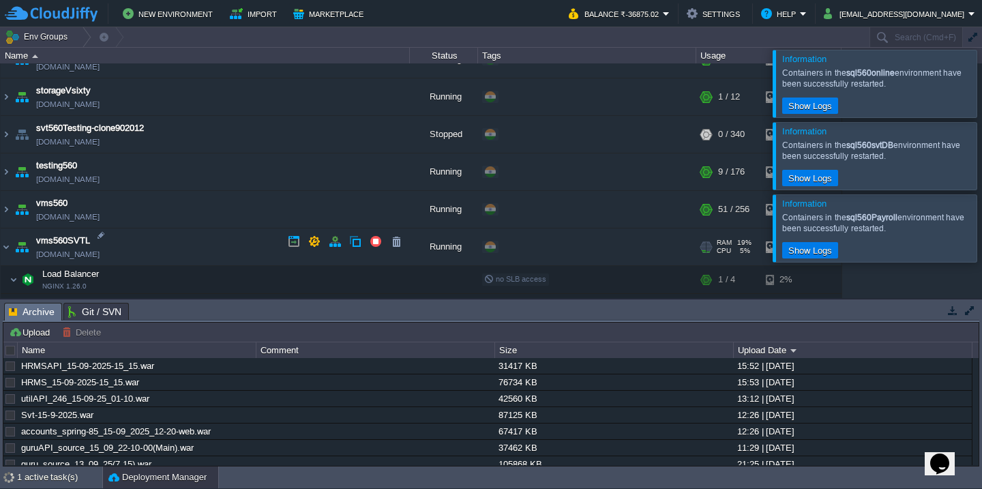
scroll to position [1203, 0]
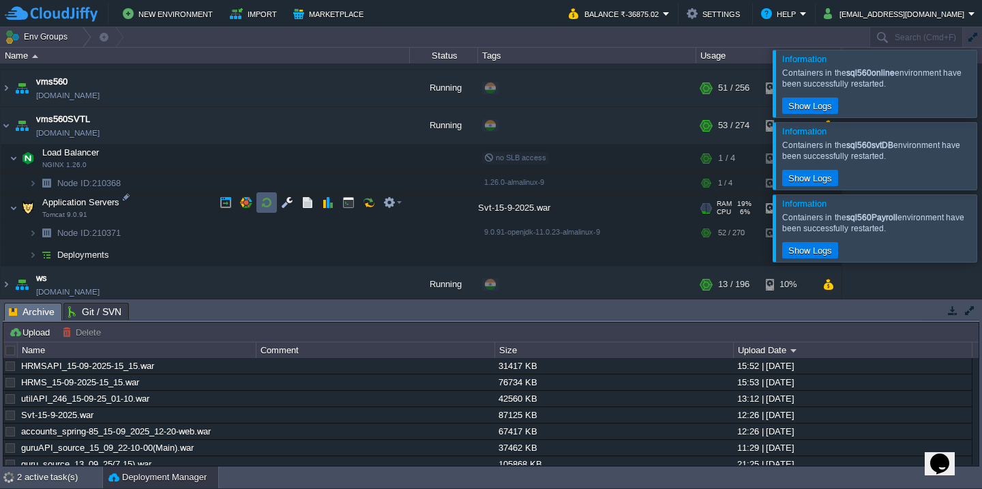
click at [266, 200] on button "button" at bounding box center [267, 202] width 12 height 12
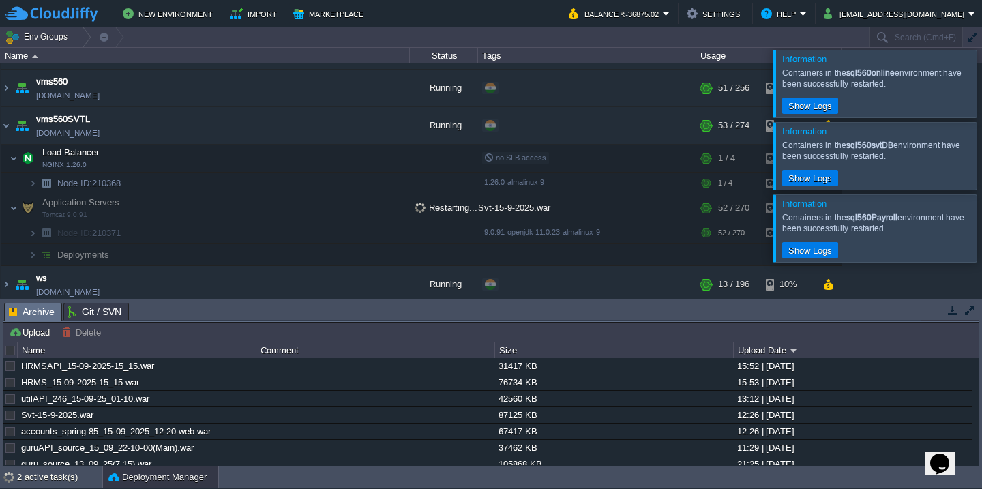
click at [982, 87] on div at bounding box center [999, 83] width 0 height 67
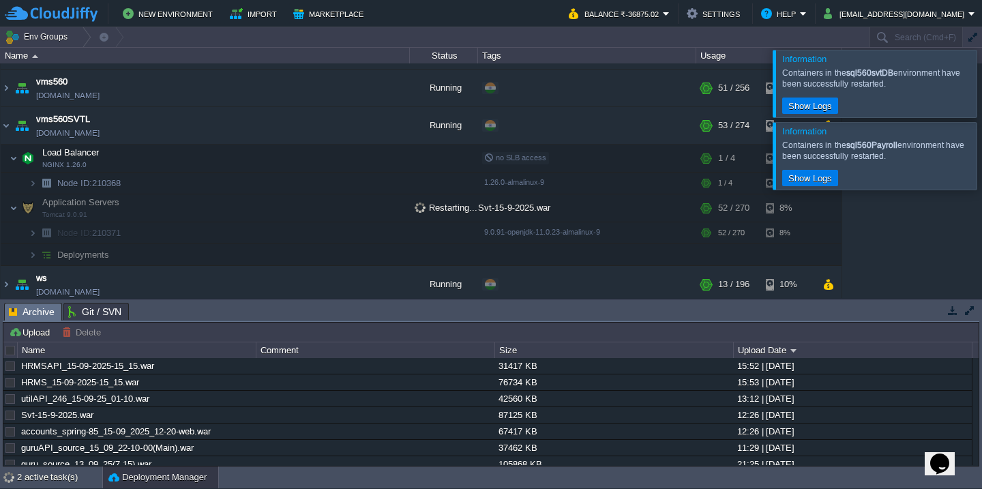
click at [982, 87] on div at bounding box center [999, 83] width 0 height 67
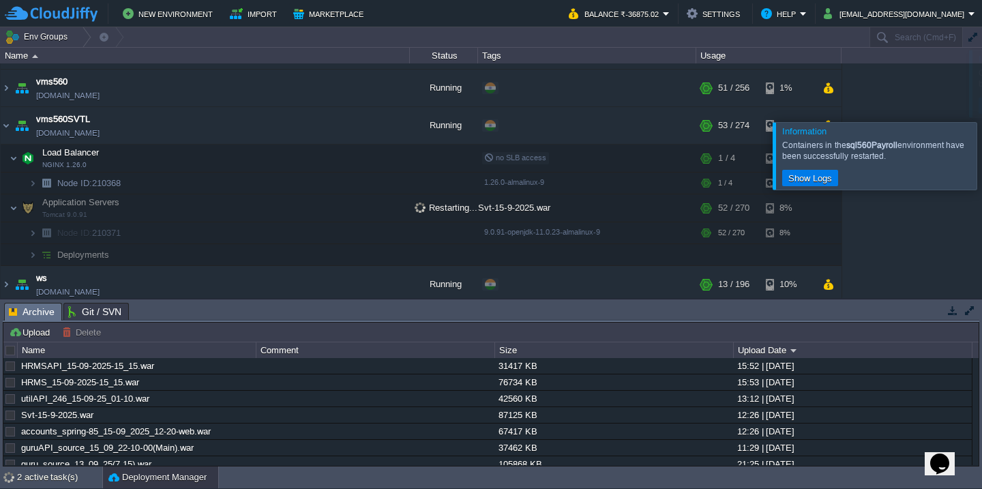
click at [982, 122] on div at bounding box center [999, 155] width 0 height 67
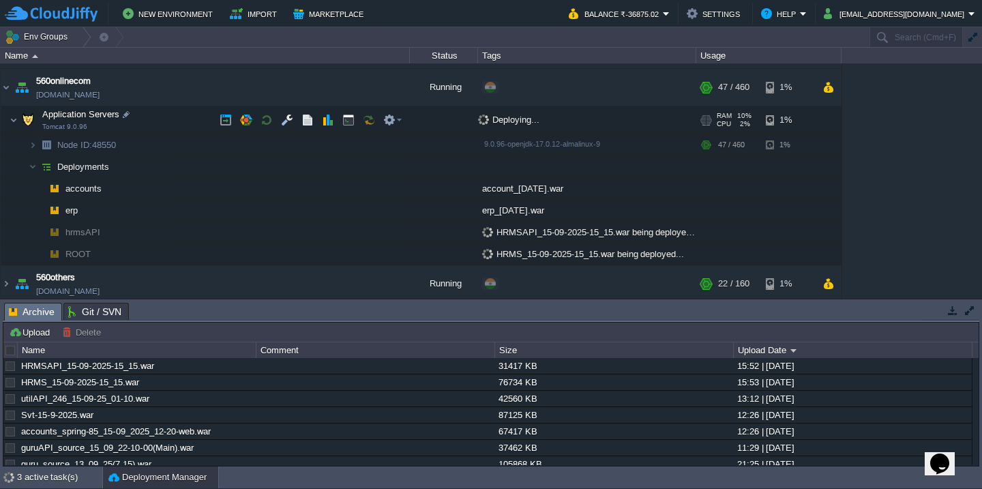
scroll to position [256, 0]
click at [190, 108] on td "Application Servers Tomcat 9.0.96" at bounding box center [205, 122] width 409 height 28
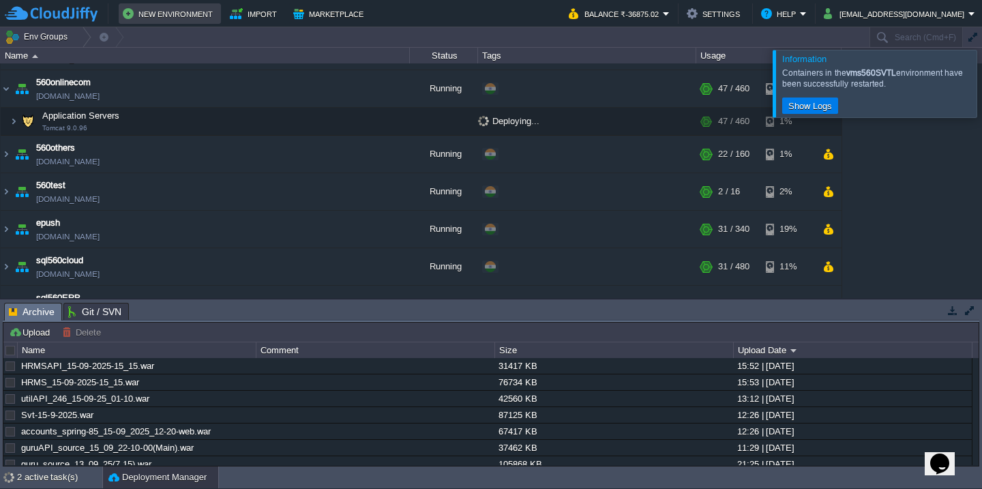
scroll to position [982, 0]
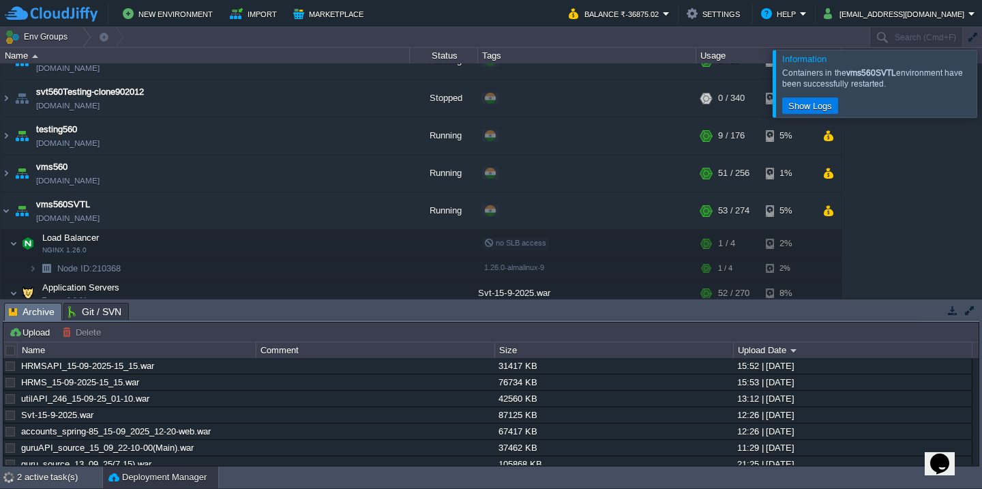
click at [982, 76] on div at bounding box center [999, 83] width 0 height 67
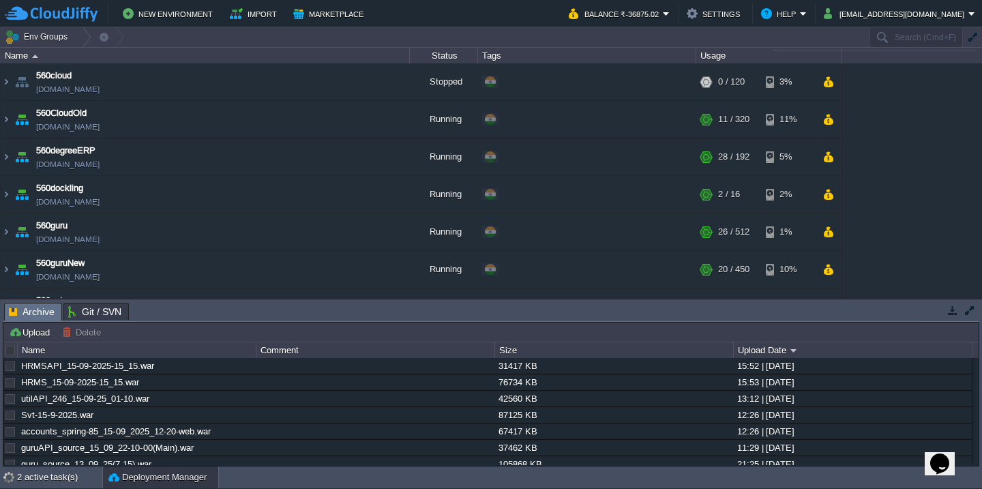
scroll to position [197, 0]
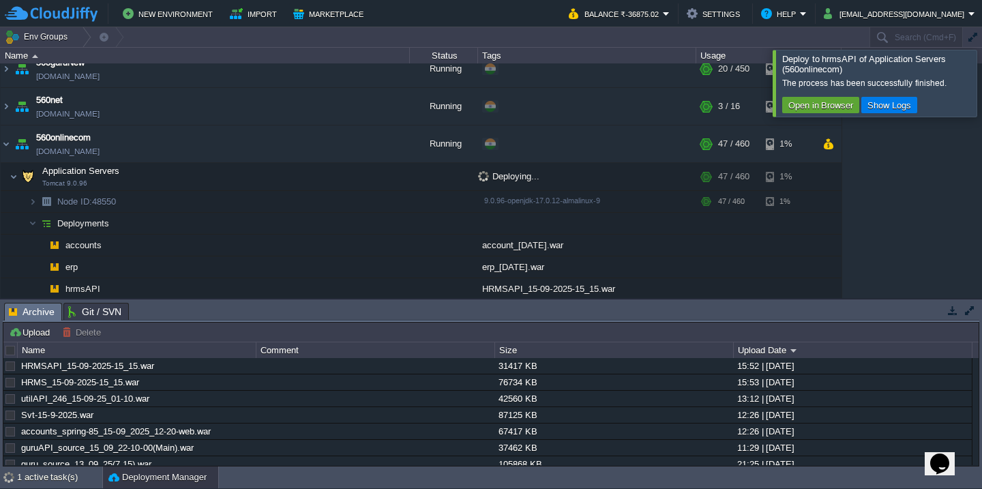
click at [982, 62] on div at bounding box center [999, 83] width 0 height 66
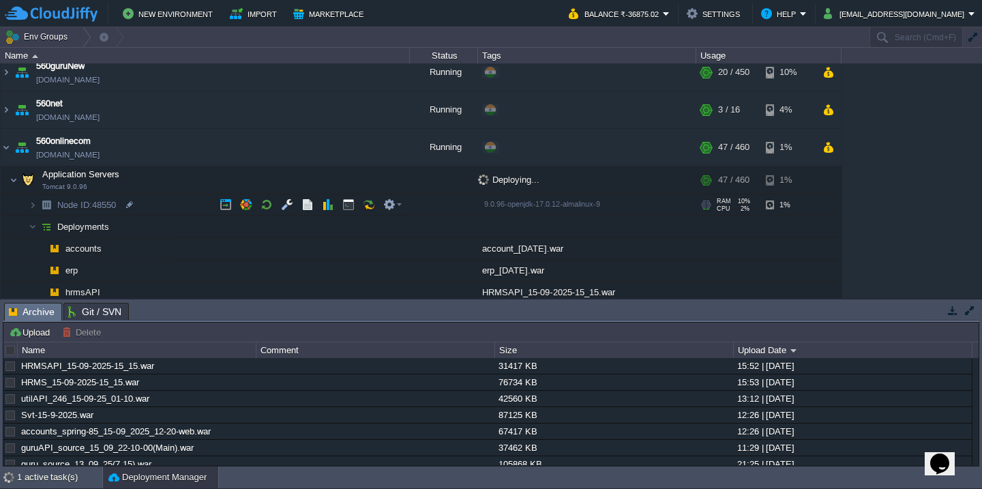
scroll to position [297, 0]
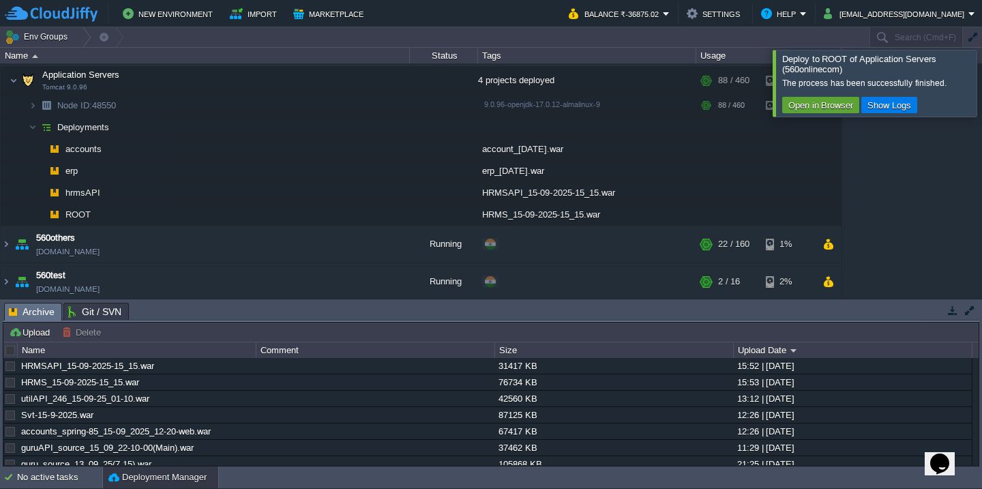
click at [982, 83] on div at bounding box center [999, 83] width 0 height 66
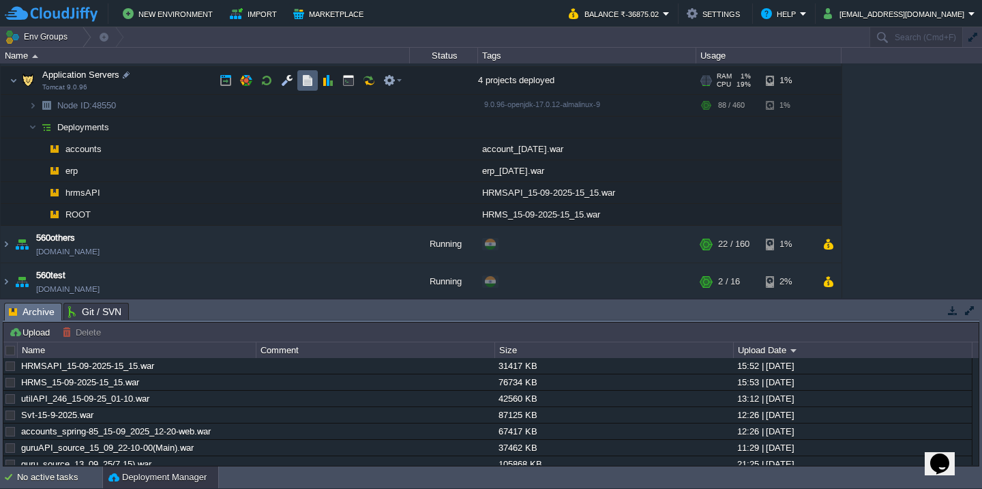
click at [308, 88] on td at bounding box center [307, 80] width 20 height 20
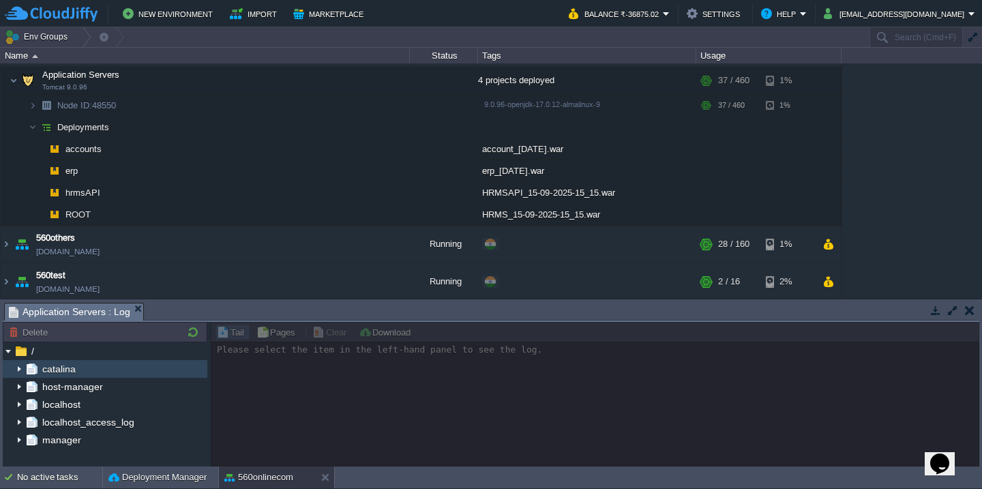
click at [20, 368] on img at bounding box center [19, 369] width 11 height 18
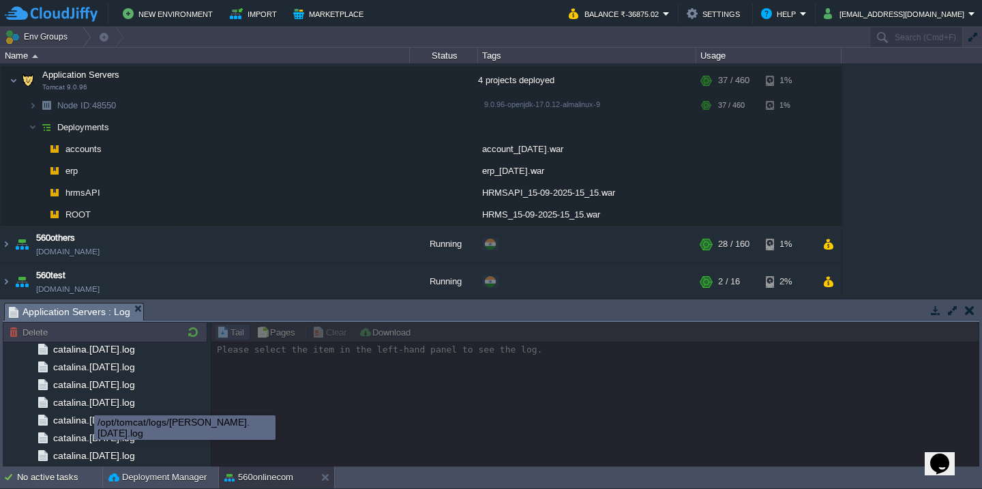
scroll to position [1615, 0]
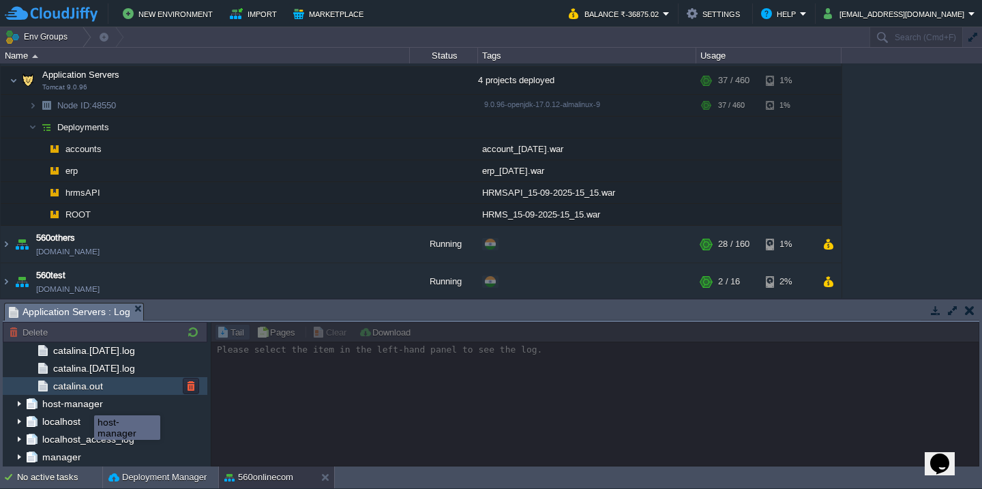
click at [109, 388] on div "catalina.out" at bounding box center [105, 386] width 205 height 18
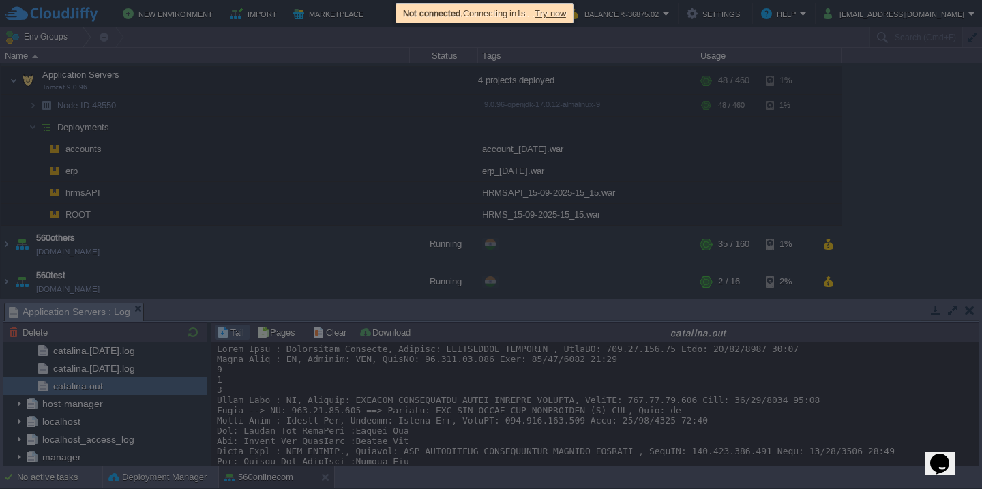
scroll to position [29568, 0]
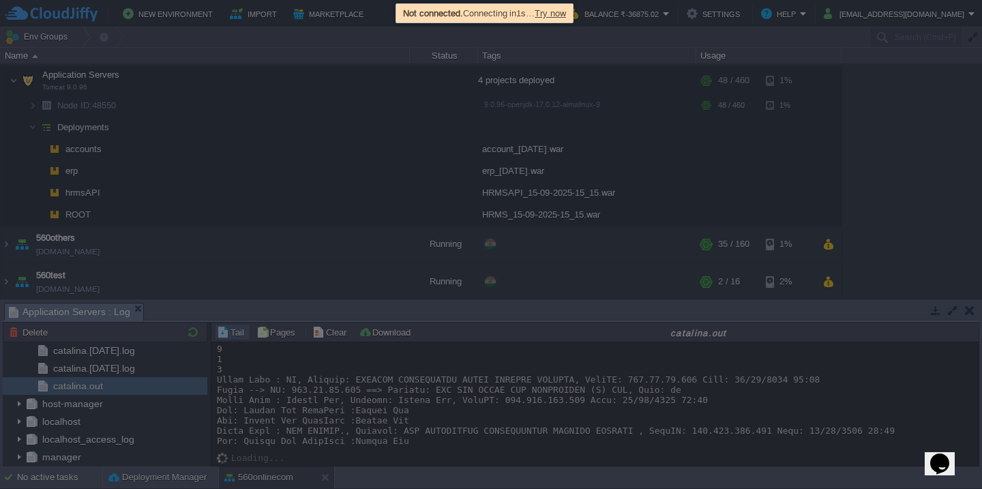
click at [564, 17] on span "Try now" at bounding box center [550, 13] width 31 height 10
click at [564, 14] on span "Try now" at bounding box center [555, 13] width 31 height 10
click at [562, 14] on span "Try now" at bounding box center [555, 13] width 31 height 10
click at [564, 14] on span "Try now" at bounding box center [557, 13] width 31 height 10
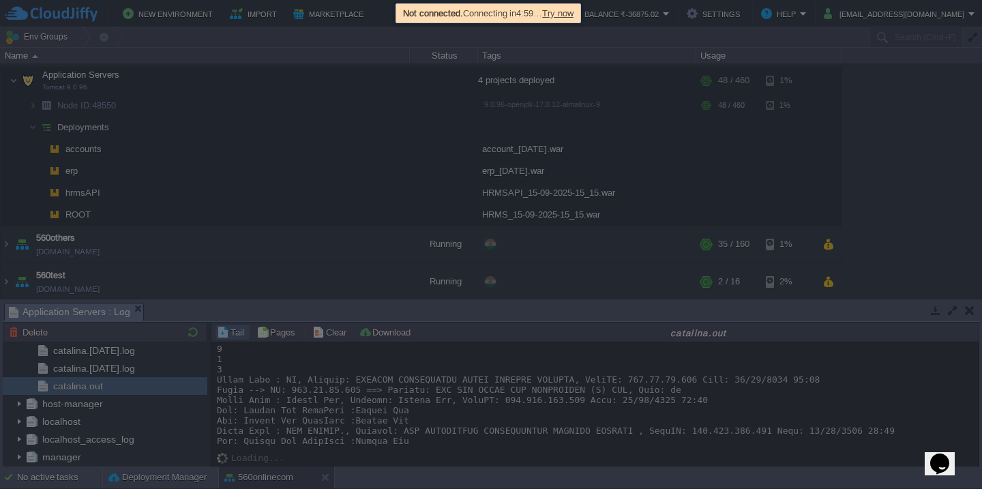
click at [564, 14] on span "Try now" at bounding box center [557, 13] width 31 height 10
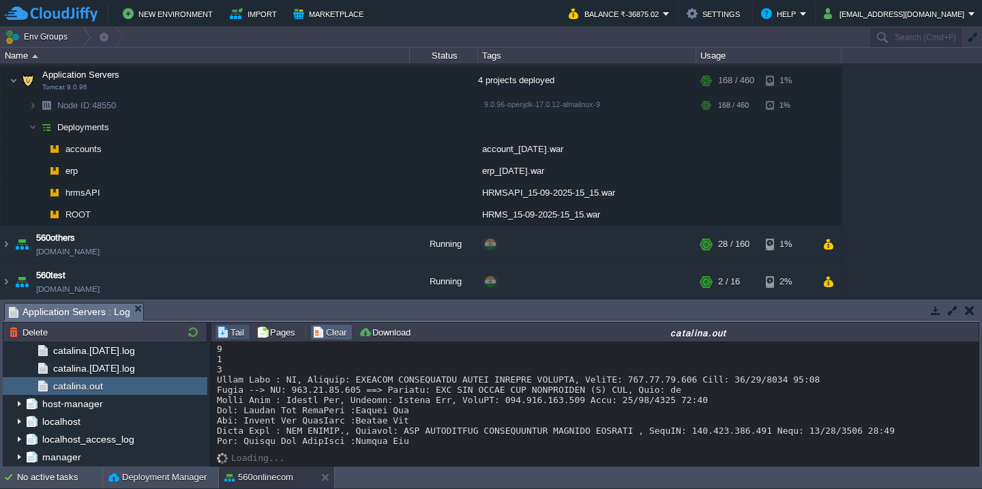
click at [336, 336] on button "Clear" at bounding box center [331, 332] width 38 height 12
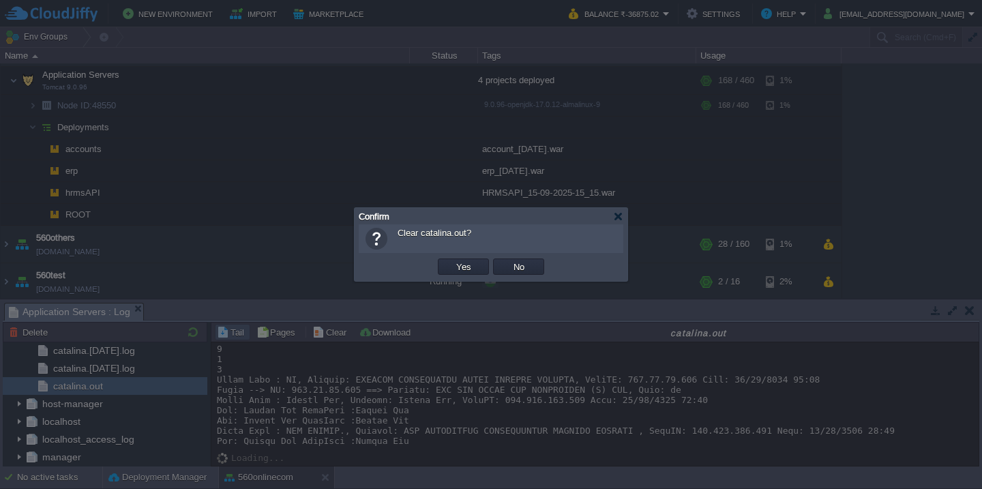
click at [452, 261] on button "Yes" at bounding box center [463, 267] width 23 height 12
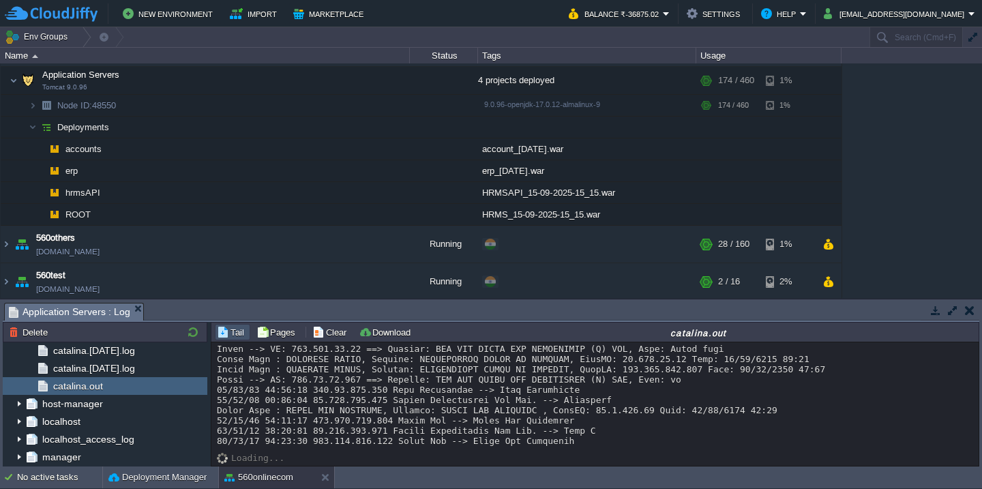
scroll to position [83, 0]
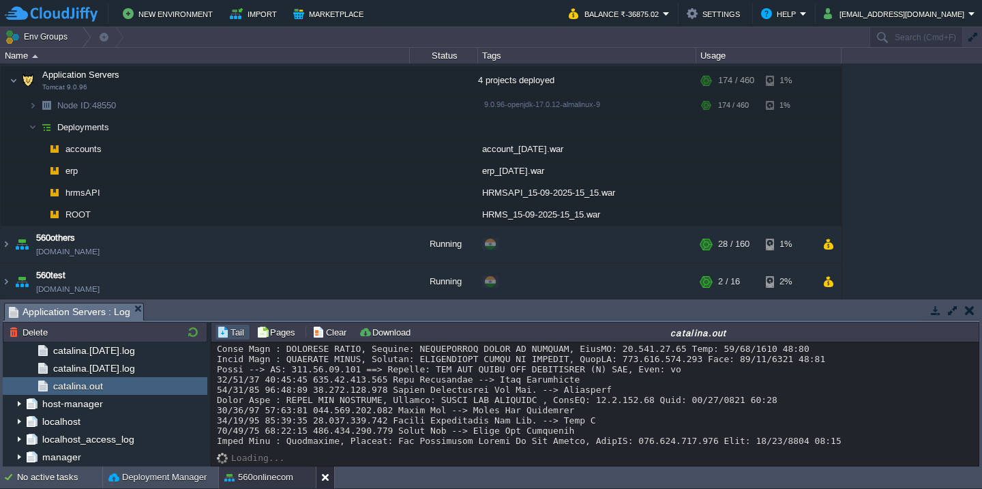
click at [320, 479] on div at bounding box center [325, 478] width 18 height 22
